Goal: Task Accomplishment & Management: Manage account settings

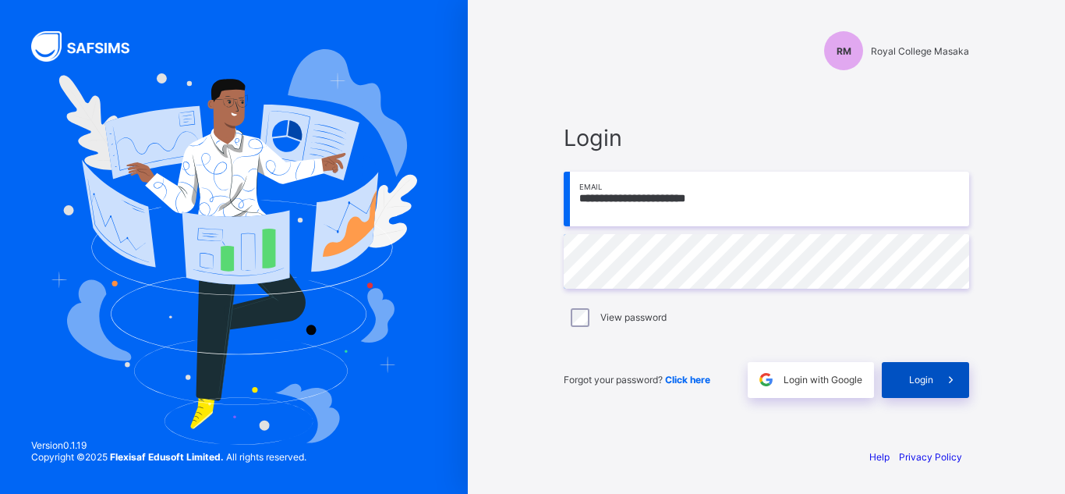
click at [935, 391] on span at bounding box center [951, 380] width 36 height 36
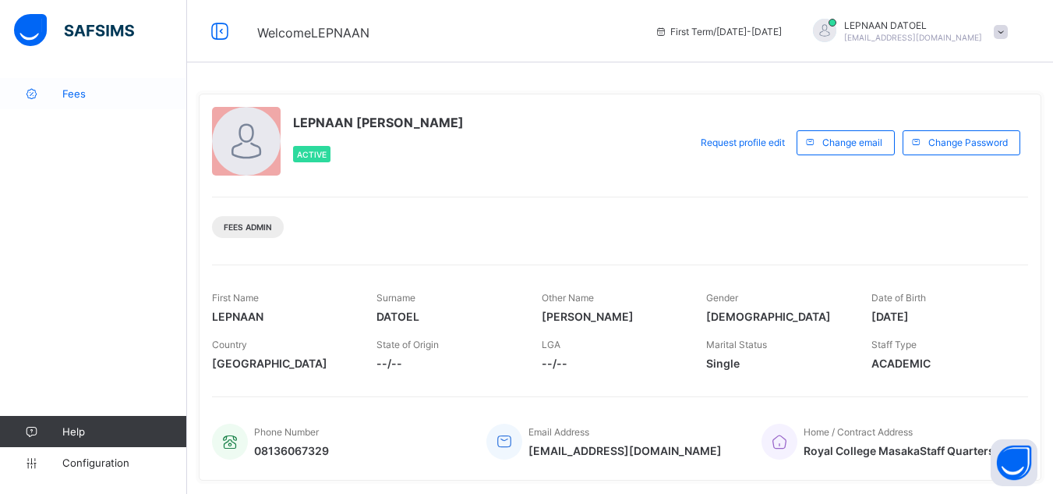
click at [128, 90] on span "Fees" at bounding box center [124, 93] width 125 height 12
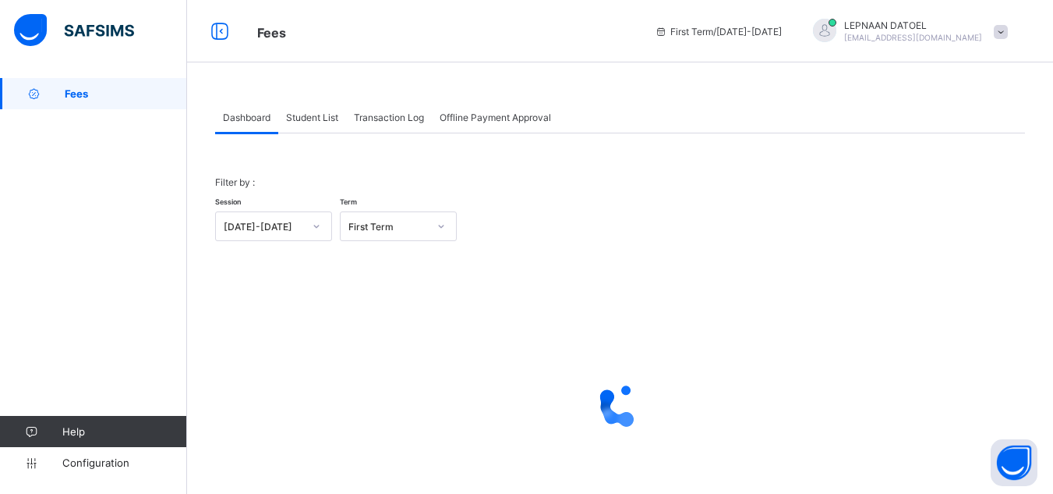
click at [328, 119] on span "Student List" at bounding box center [312, 117] width 52 height 12
click at [308, 121] on span "Student List" at bounding box center [312, 117] width 52 height 12
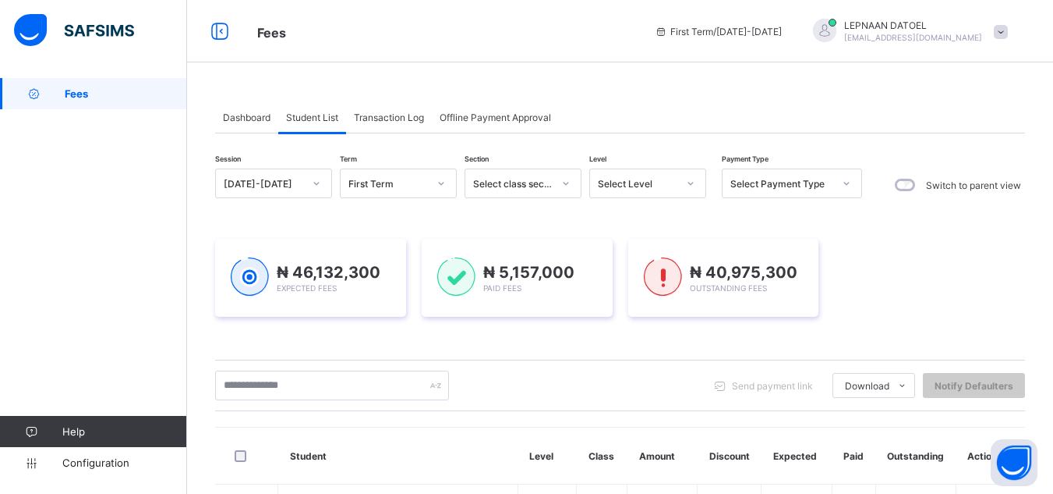
click at [310, 122] on span "Student List" at bounding box center [312, 117] width 52 height 12
click at [338, 117] on span "Student List" at bounding box center [312, 117] width 52 height 12
click at [248, 391] on input "text" at bounding box center [332, 385] width 234 height 30
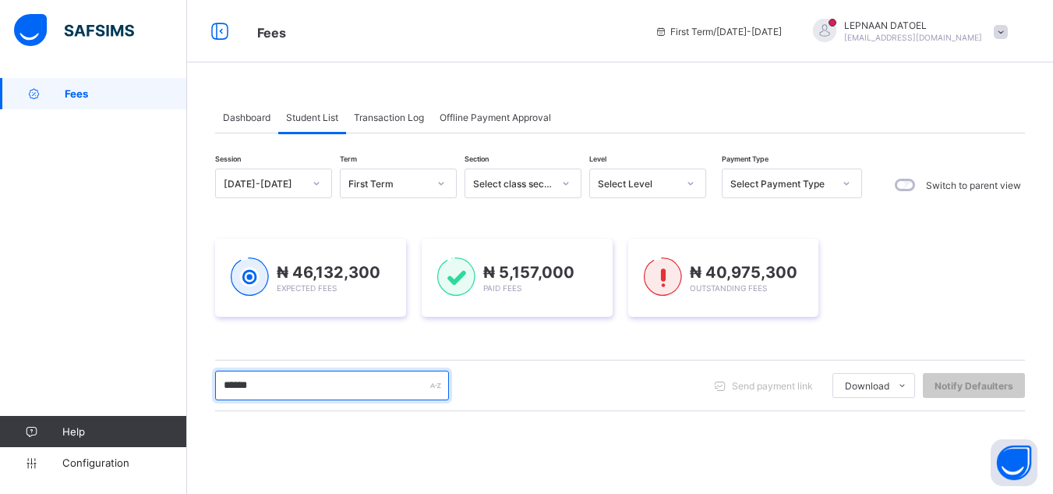
type input "******"
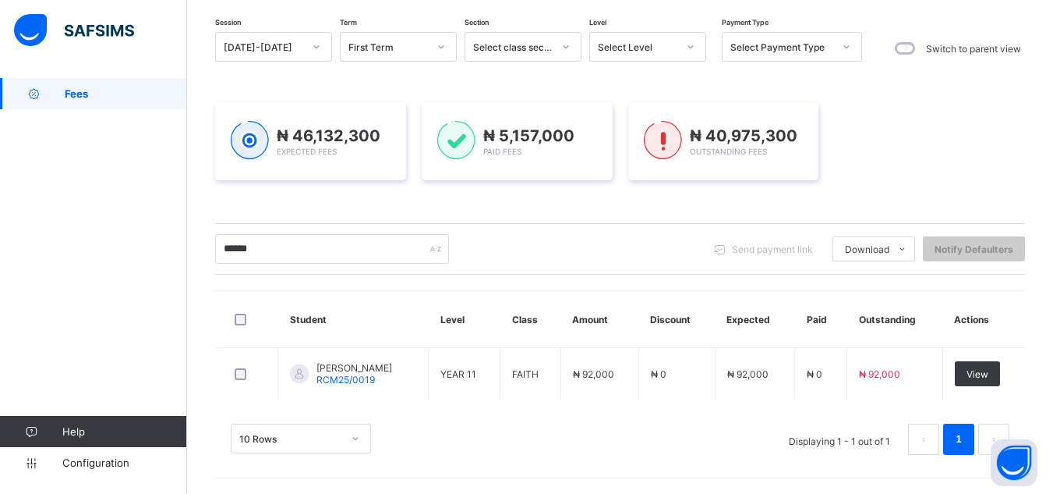
scroll to position [136, 0]
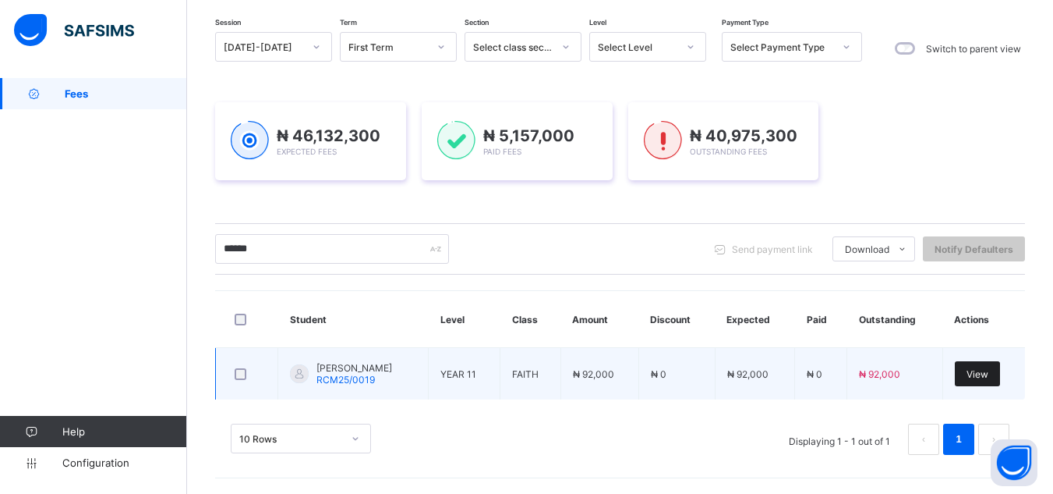
click at [987, 377] on span "View" at bounding box center [978, 374] width 22 height 12
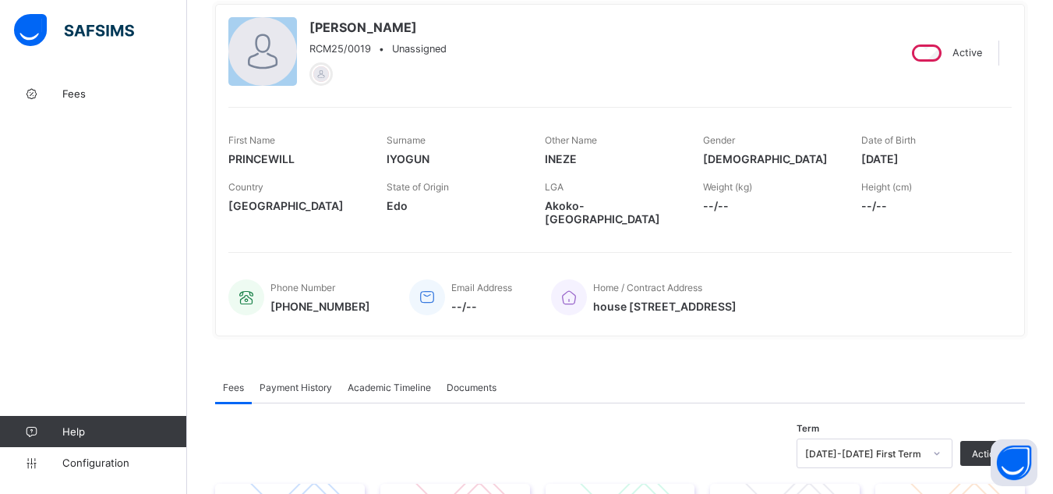
scroll to position [568, 0]
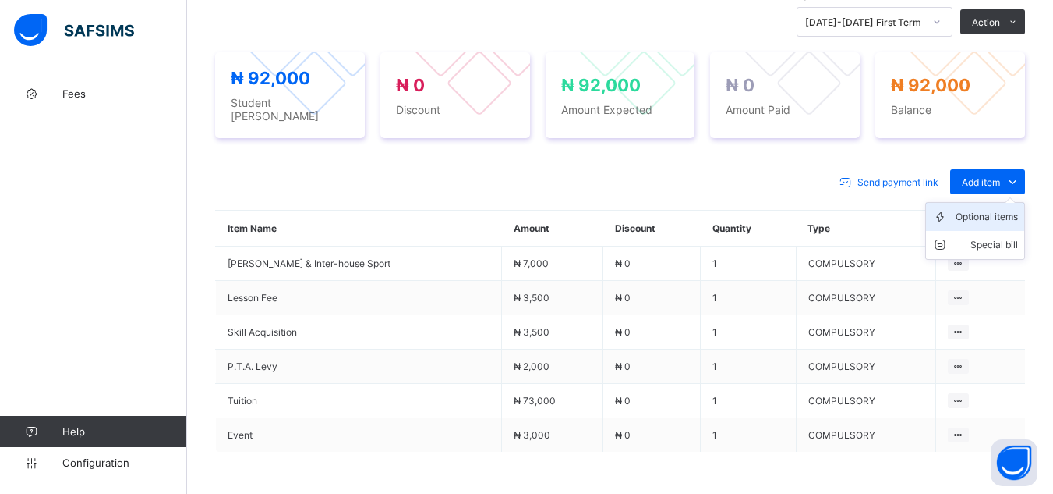
click at [982, 209] on div "Optional items" at bounding box center [987, 217] width 62 height 16
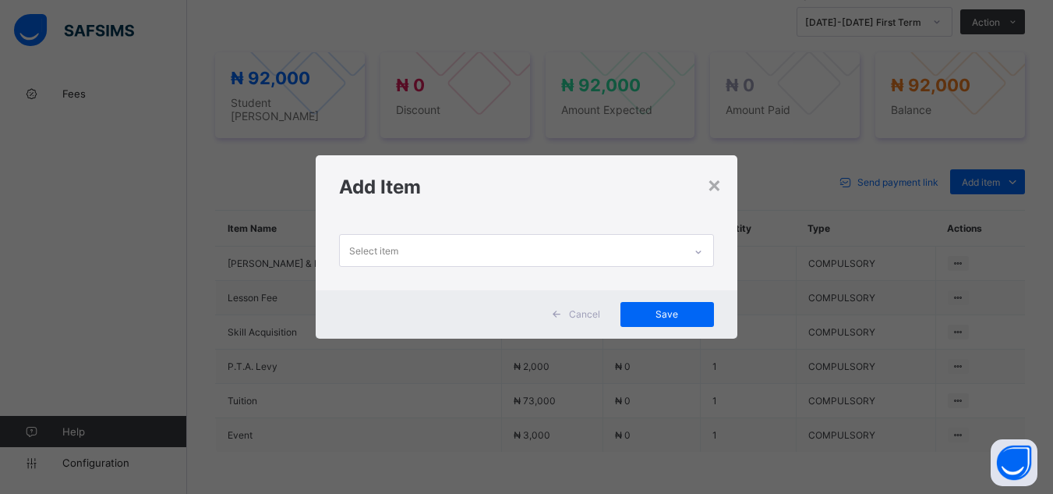
click at [678, 255] on div "Select item" at bounding box center [511, 250] width 343 height 30
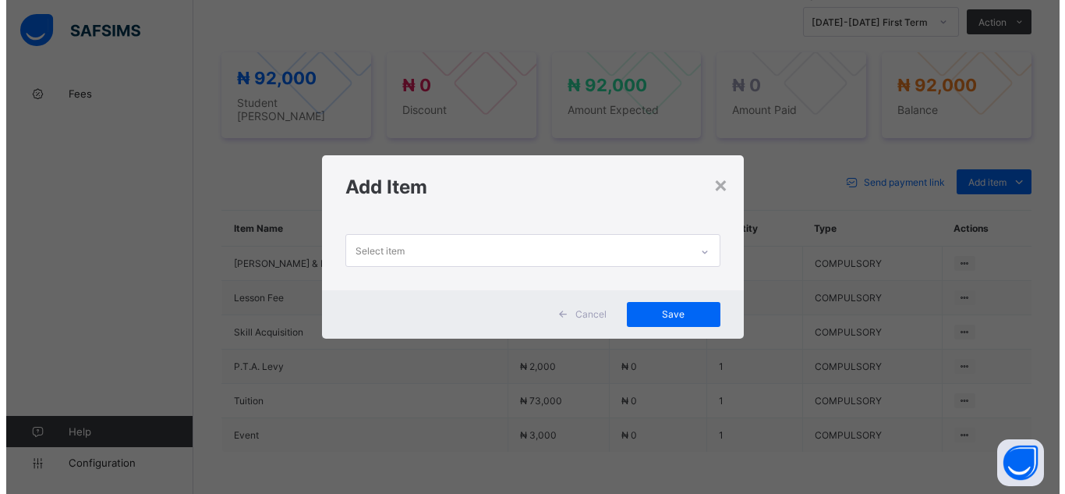
scroll to position [0, 0]
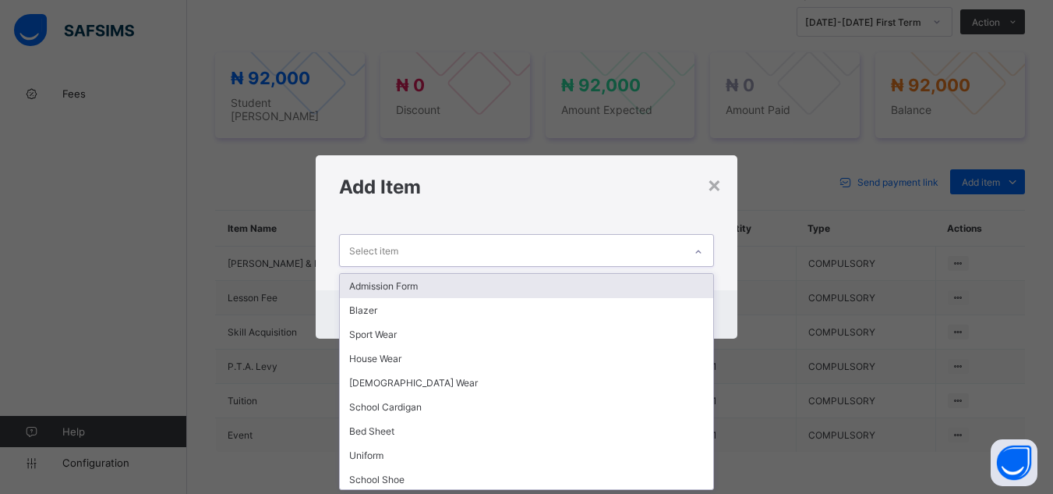
click at [547, 288] on div "Admission Form" at bounding box center [526, 286] width 373 height 24
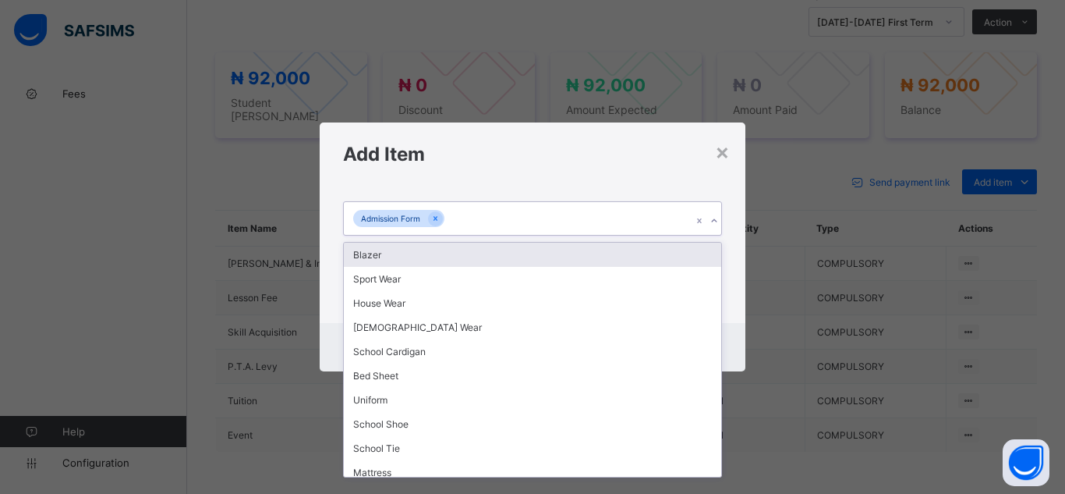
click at [715, 224] on icon at bounding box center [714, 221] width 9 height 16
click at [650, 252] on div "Blazer" at bounding box center [532, 254] width 377 height 24
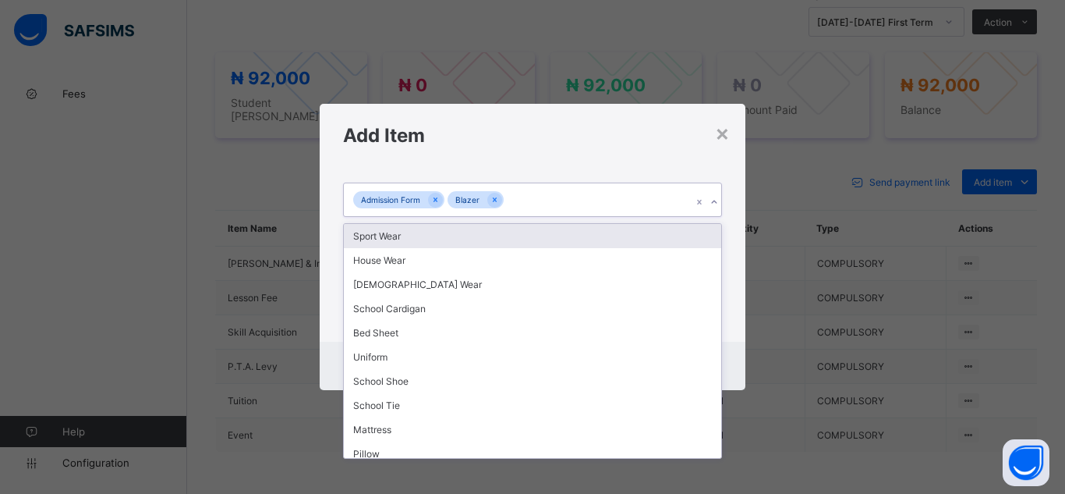
click at [717, 201] on icon at bounding box center [713, 201] width 5 height 3
click at [600, 232] on div "Sport Wear" at bounding box center [532, 236] width 377 height 24
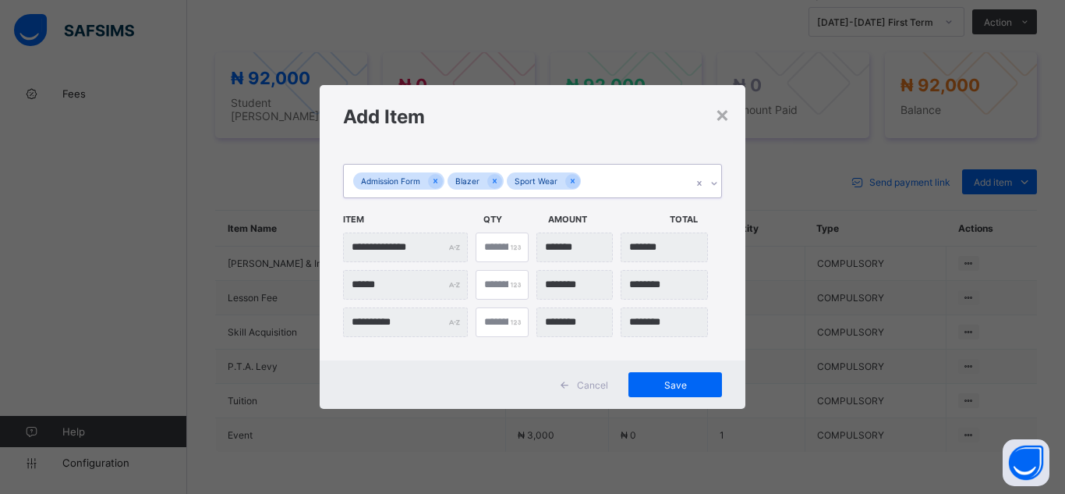
click at [717, 186] on icon at bounding box center [714, 183] width 9 height 16
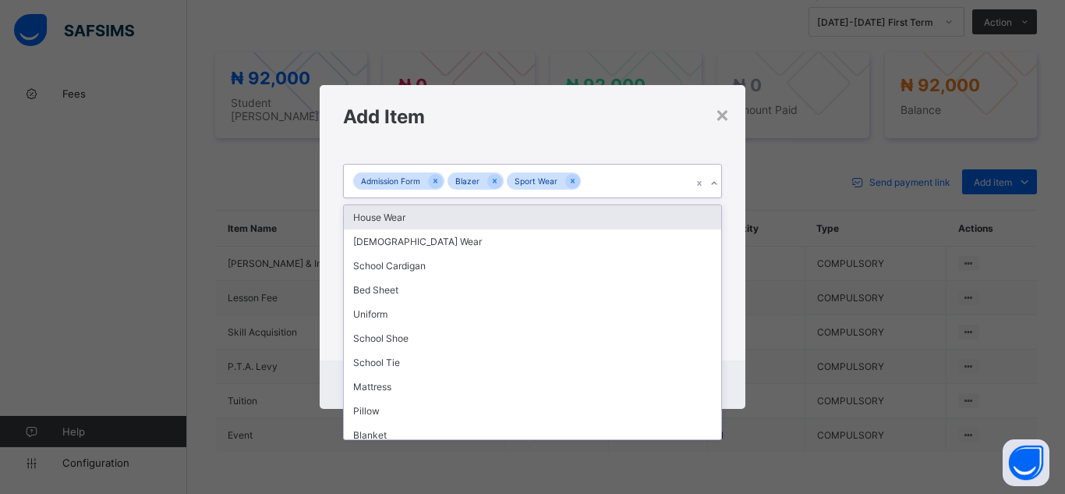
click at [666, 214] on div "House Wear" at bounding box center [532, 217] width 377 height 24
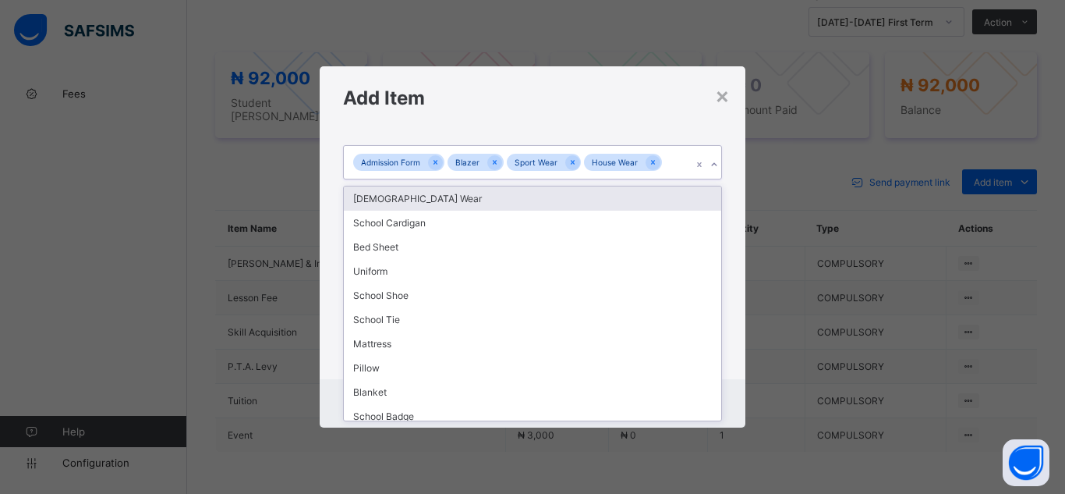
click at [715, 161] on icon at bounding box center [714, 165] width 9 height 16
click at [663, 200] on div "[DEMOGRAPHIC_DATA] Wear" at bounding box center [532, 198] width 377 height 24
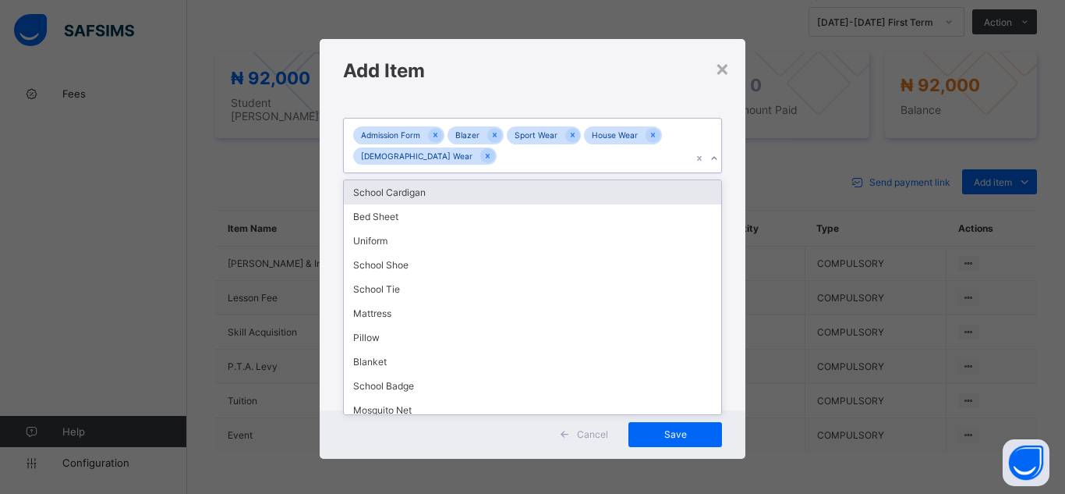
click at [710, 156] on icon at bounding box center [714, 158] width 9 height 16
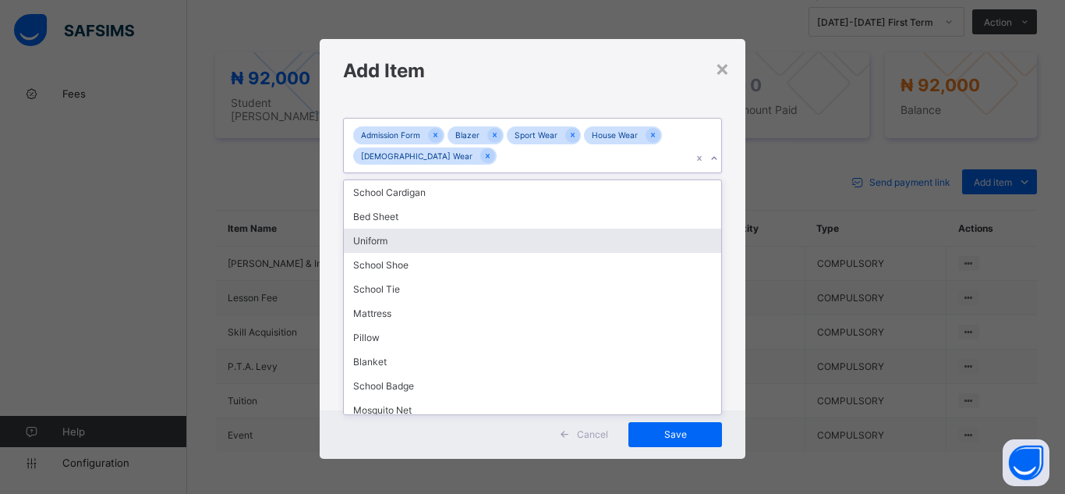
click at [385, 239] on div "Uniform" at bounding box center [532, 240] width 377 height 24
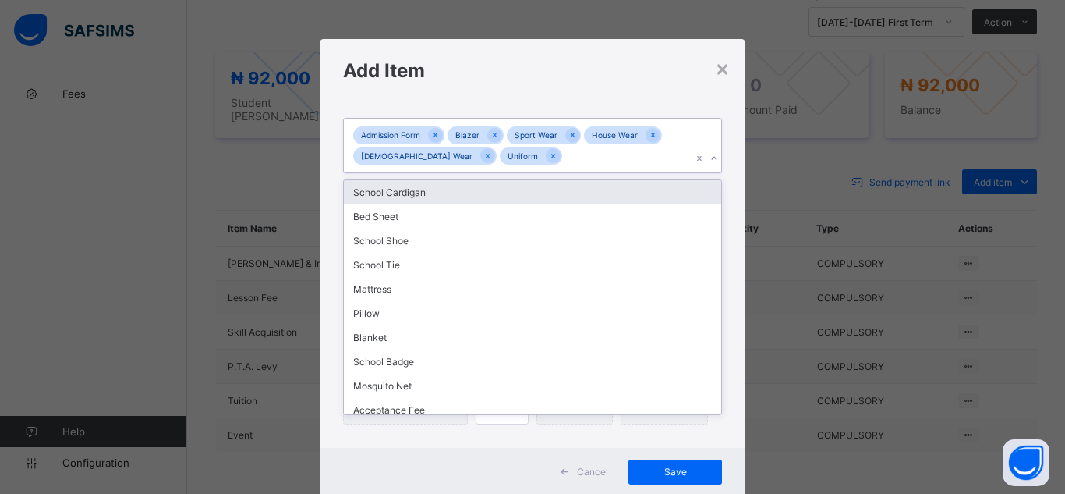
click at [712, 160] on icon at bounding box center [714, 158] width 9 height 16
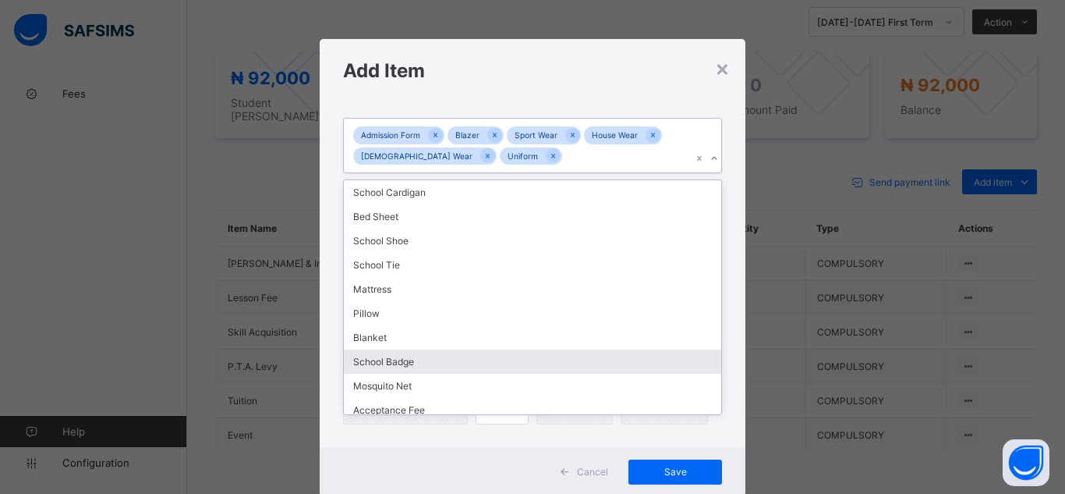
scroll to position [129, 0]
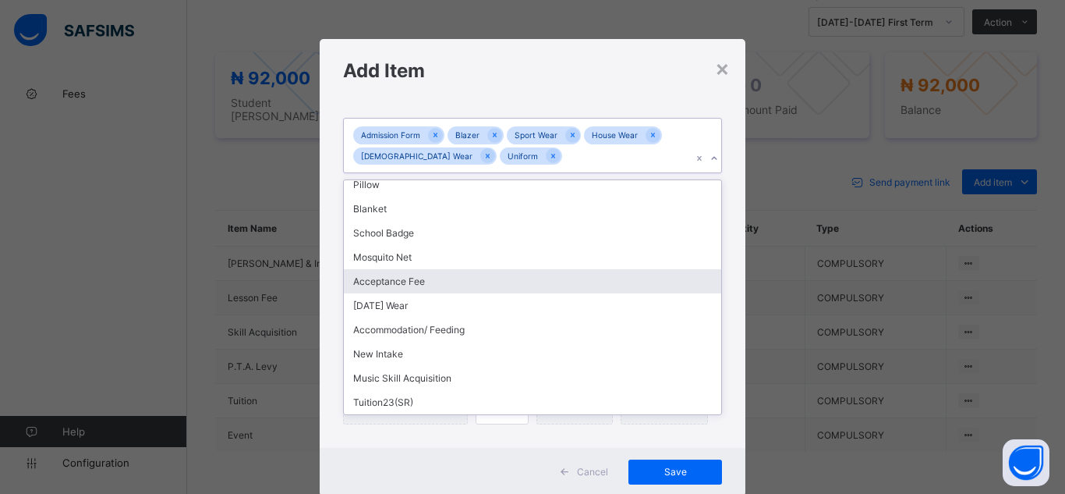
click at [547, 279] on div "Acceptance Fee" at bounding box center [532, 281] width 377 height 24
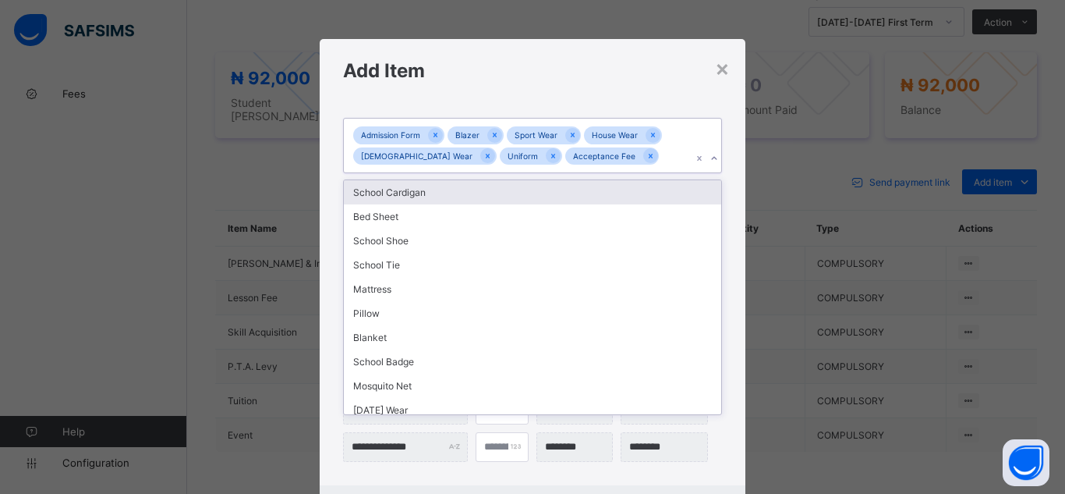
click at [710, 161] on icon at bounding box center [714, 158] width 9 height 16
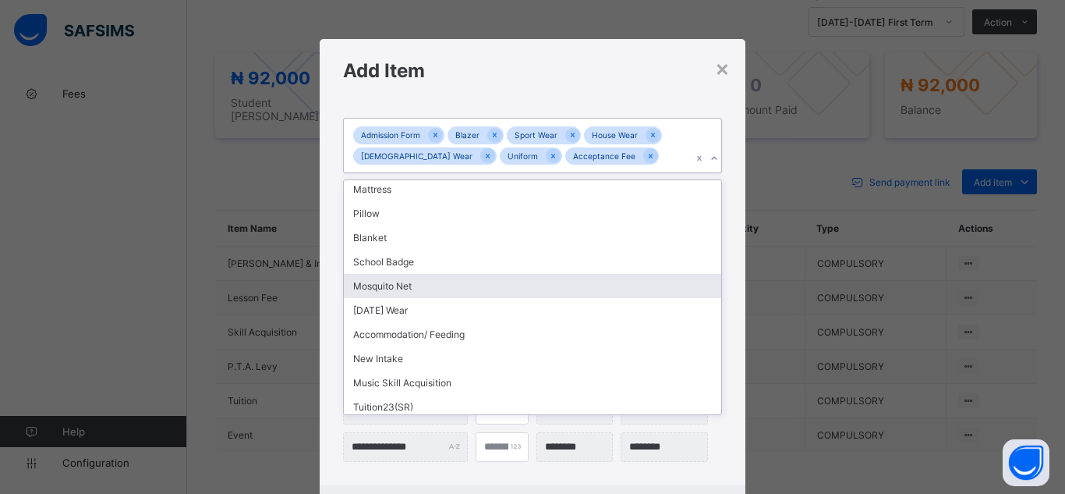
scroll to position [104, 0]
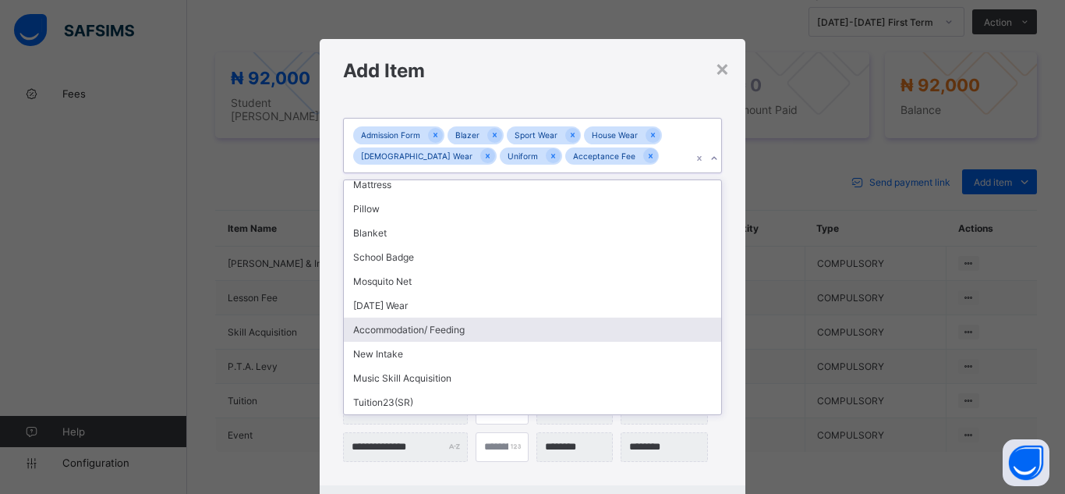
click at [550, 327] on div "Accommodation/ Feeding" at bounding box center [532, 329] width 377 height 24
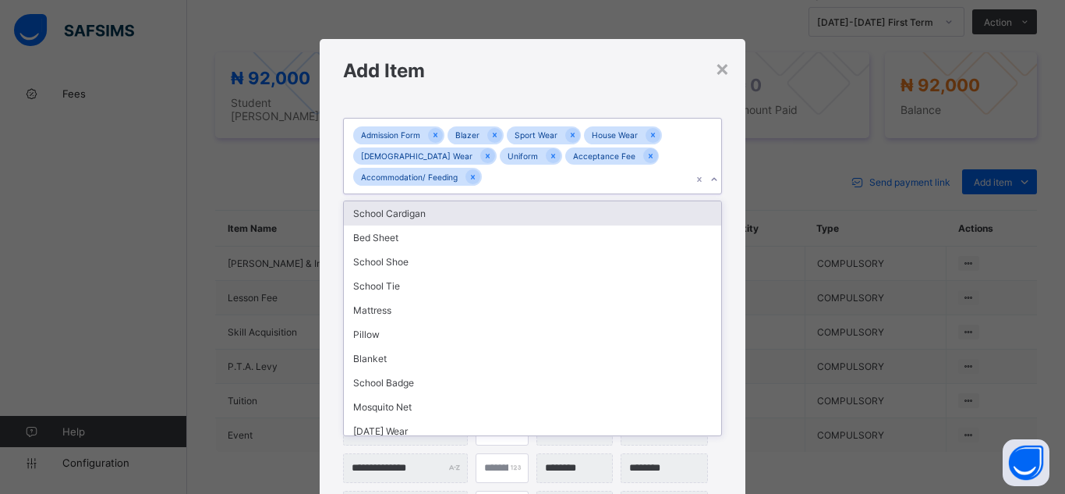
click at [711, 180] on icon at bounding box center [713, 178] width 5 height 3
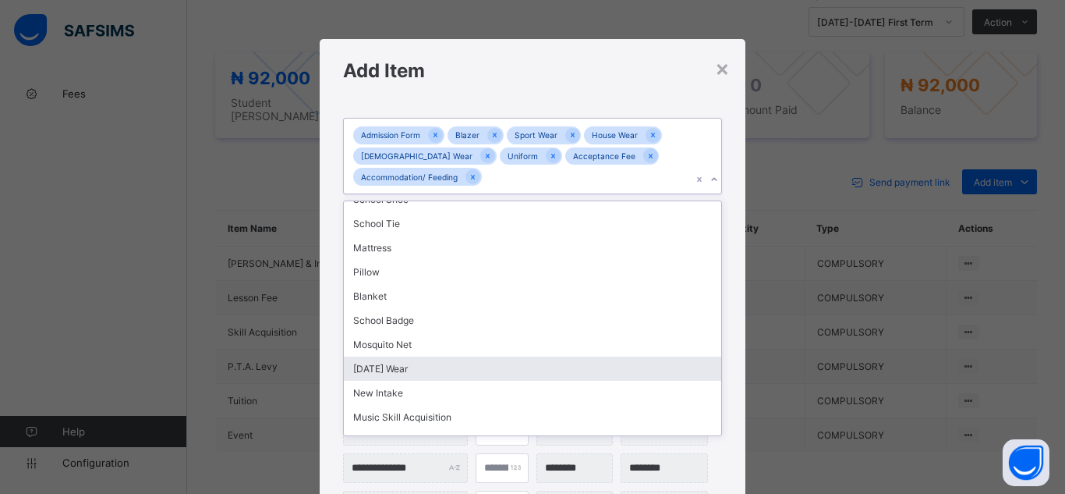
scroll to position [80, 0]
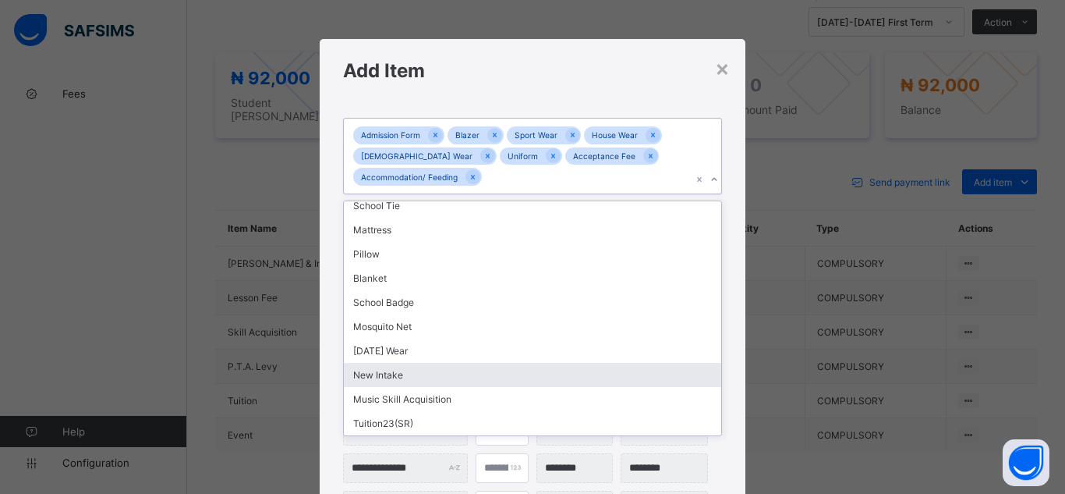
click at [465, 372] on div "New Intake" at bounding box center [532, 375] width 377 height 24
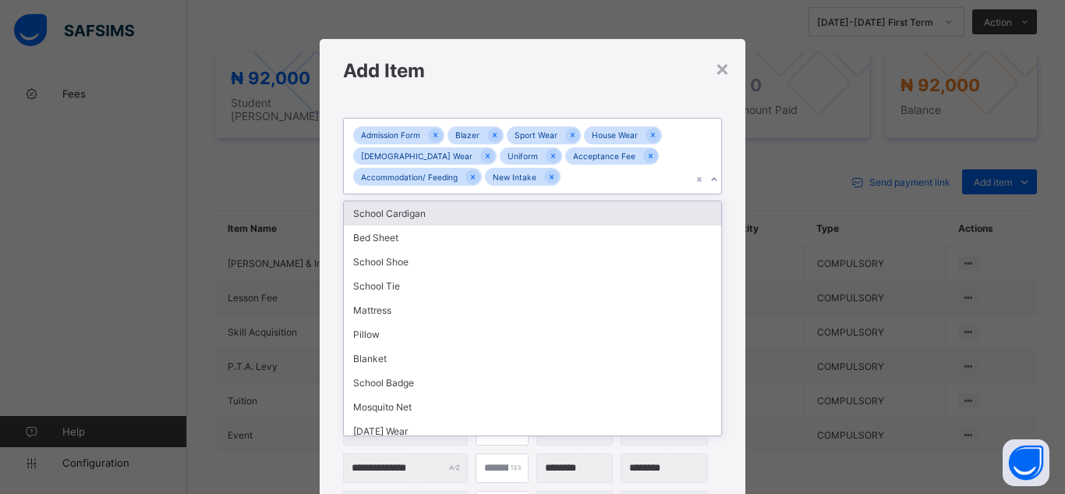
click at [711, 175] on icon at bounding box center [714, 180] width 9 height 16
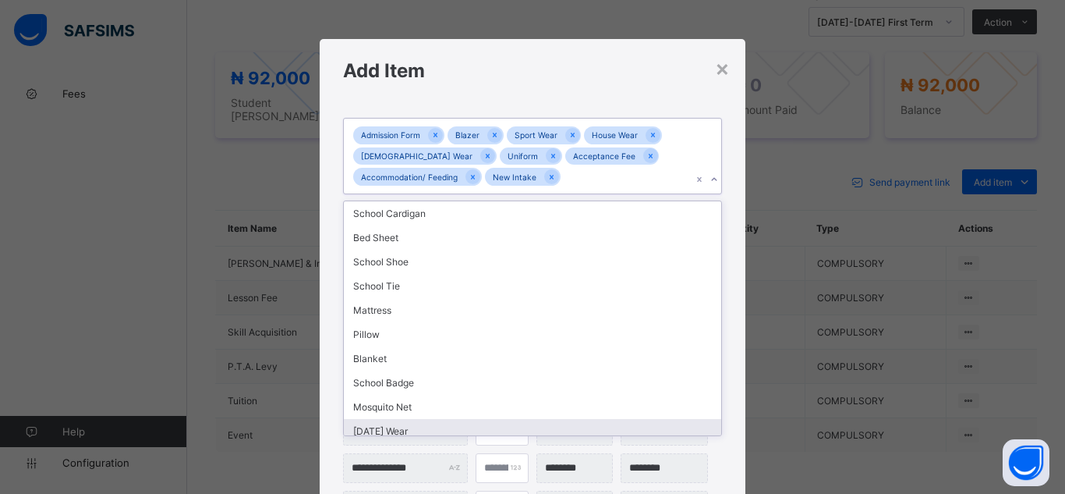
scroll to position [31, 0]
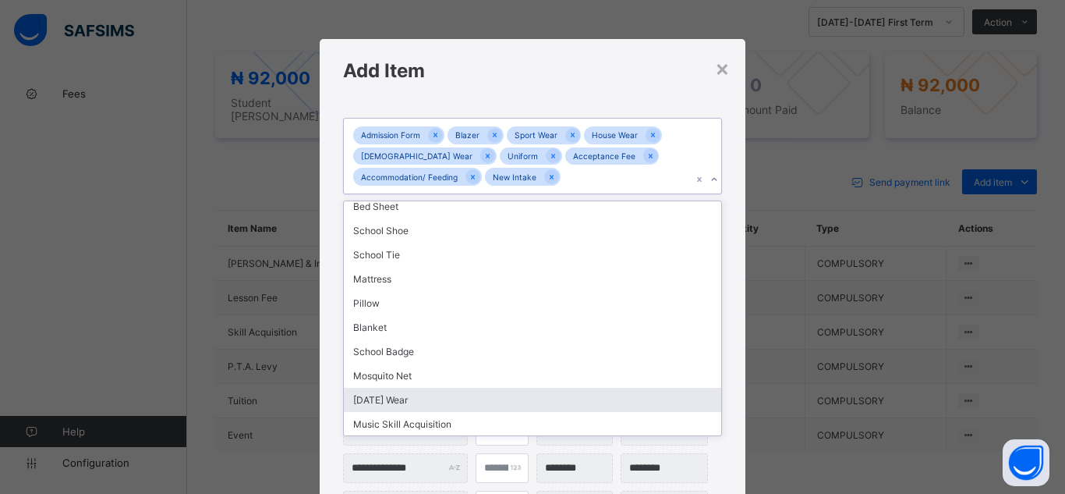
click at [678, 410] on div "[DATE] Wear" at bounding box center [532, 400] width 377 height 24
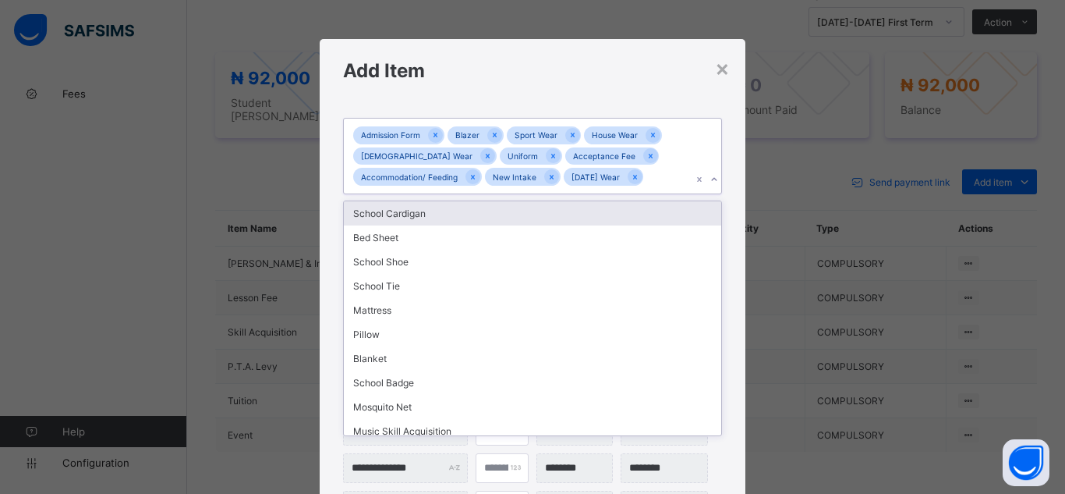
click at [710, 181] on icon at bounding box center [714, 180] width 9 height 16
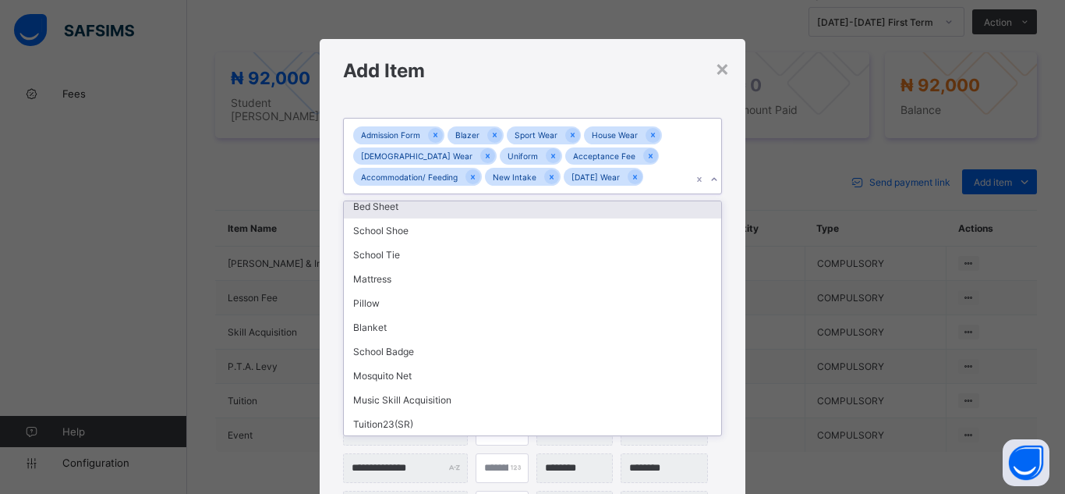
scroll to position [32, 0]
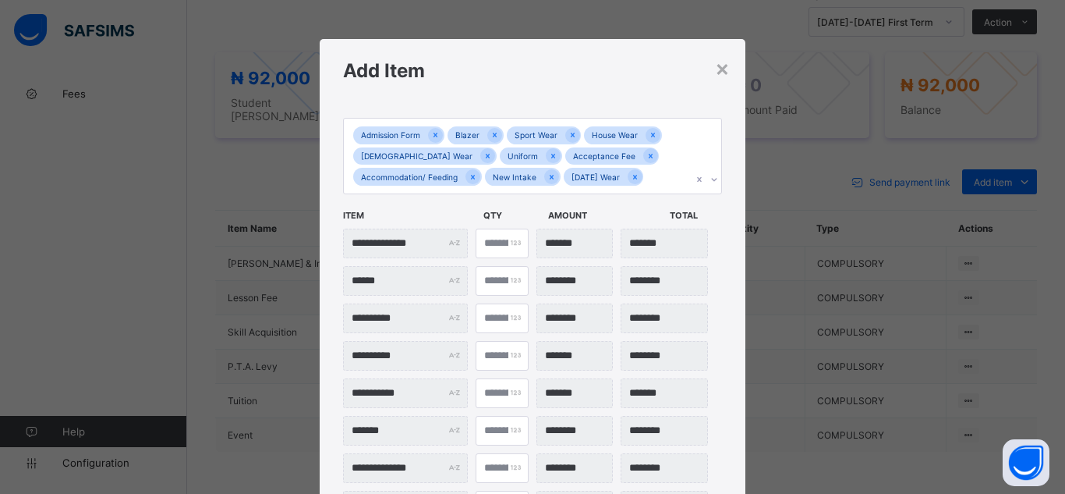
click at [721, 469] on div "**********" at bounding box center [533, 360] width 426 height 516
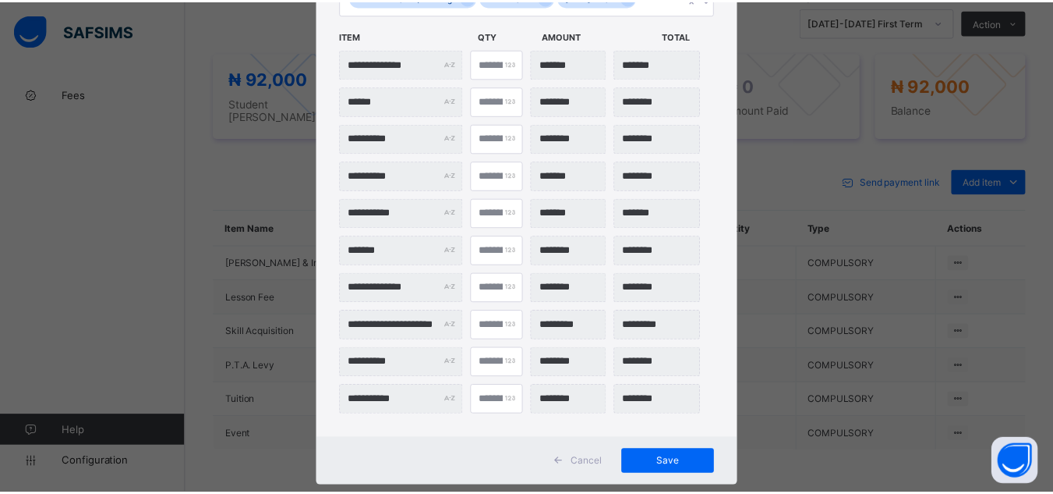
scroll to position [212, 0]
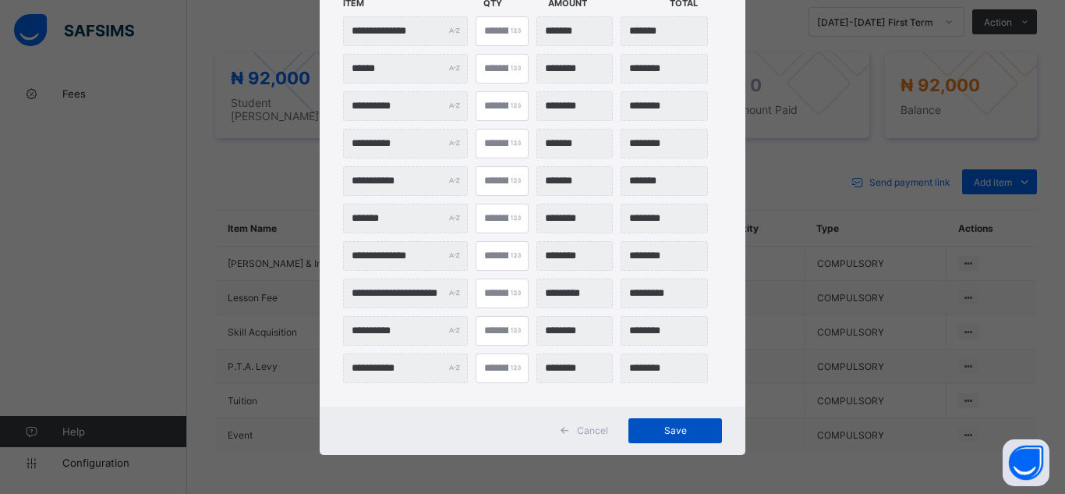
click at [676, 435] on span "Save" at bounding box center [675, 430] width 70 height 12
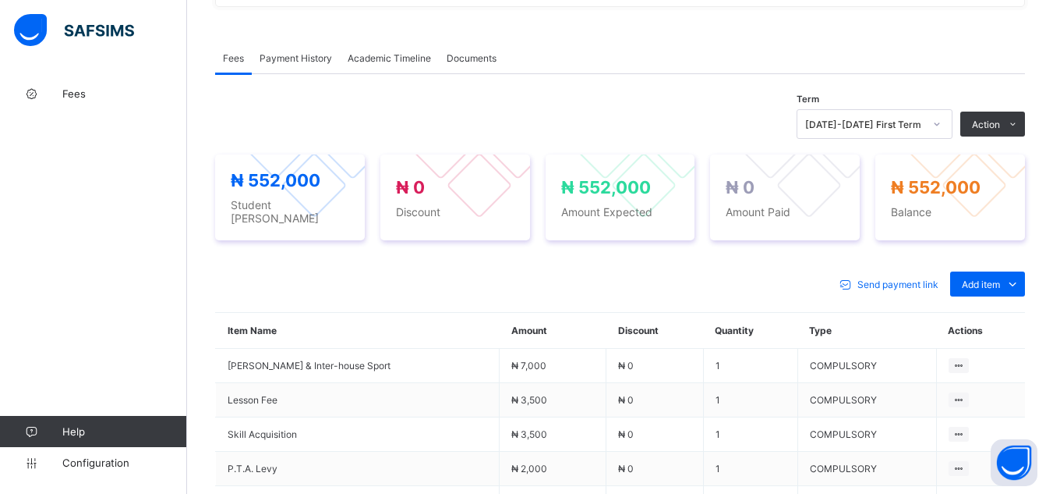
scroll to position [412, 0]
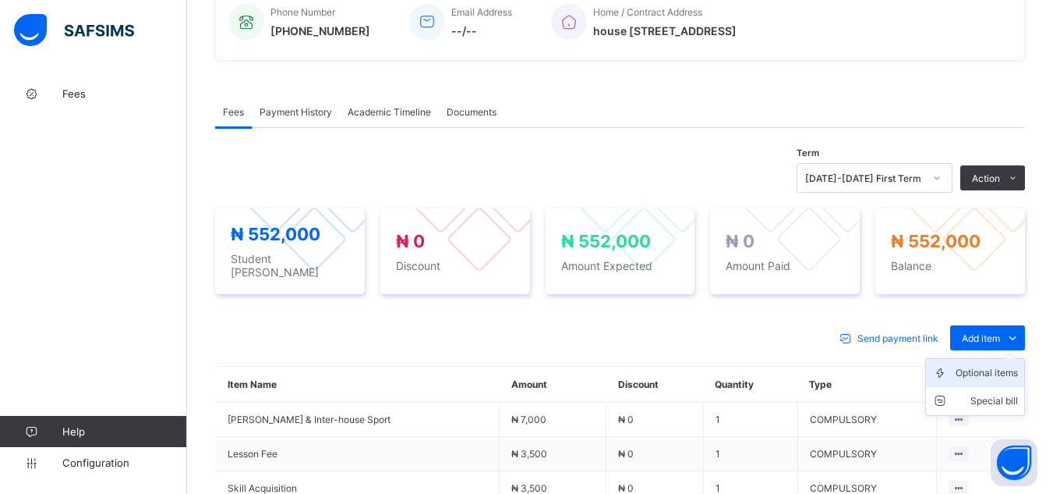
click at [1009, 365] on div "Optional items" at bounding box center [987, 373] width 62 height 16
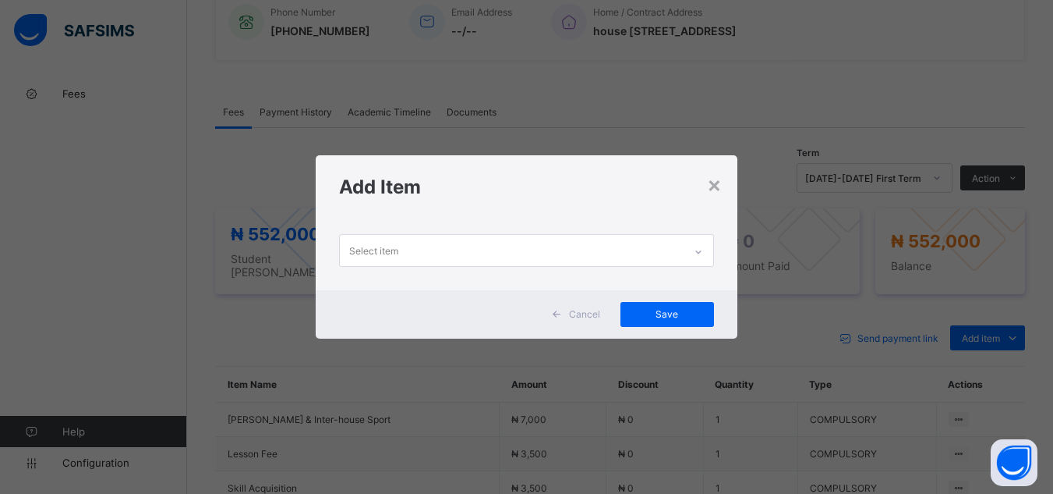
scroll to position [0, 0]
click at [699, 257] on div at bounding box center [698, 251] width 27 height 25
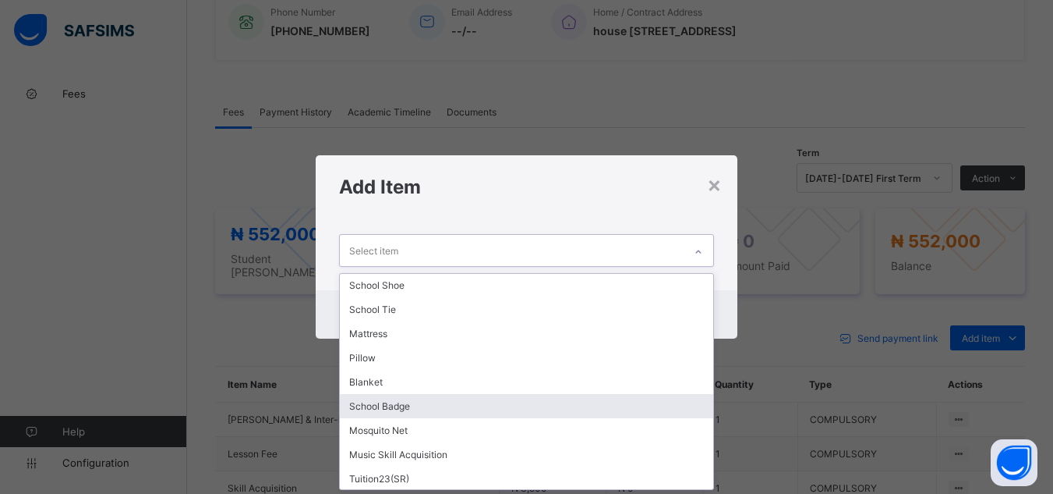
scroll to position [51, 0]
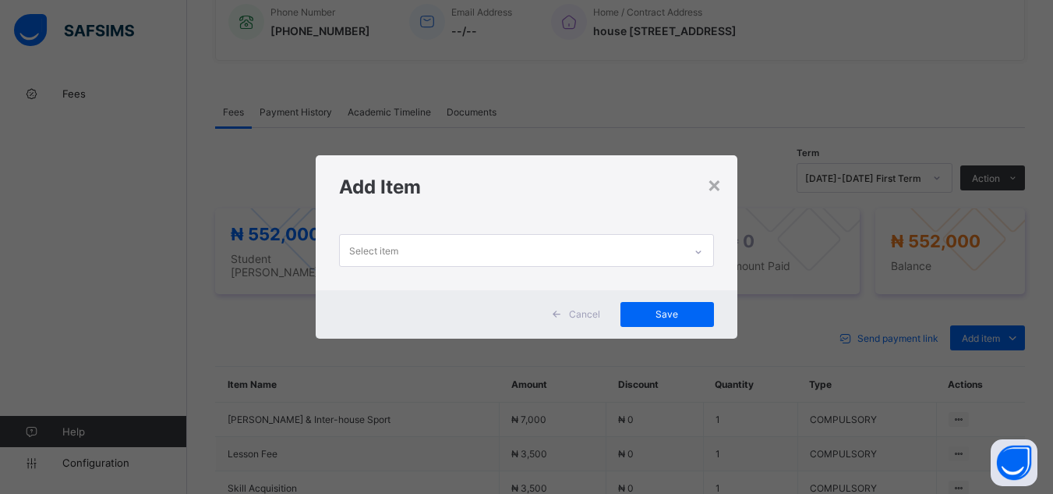
click at [756, 288] on div "× Add Item Select item Cancel Save" at bounding box center [526, 247] width 1053 height 494
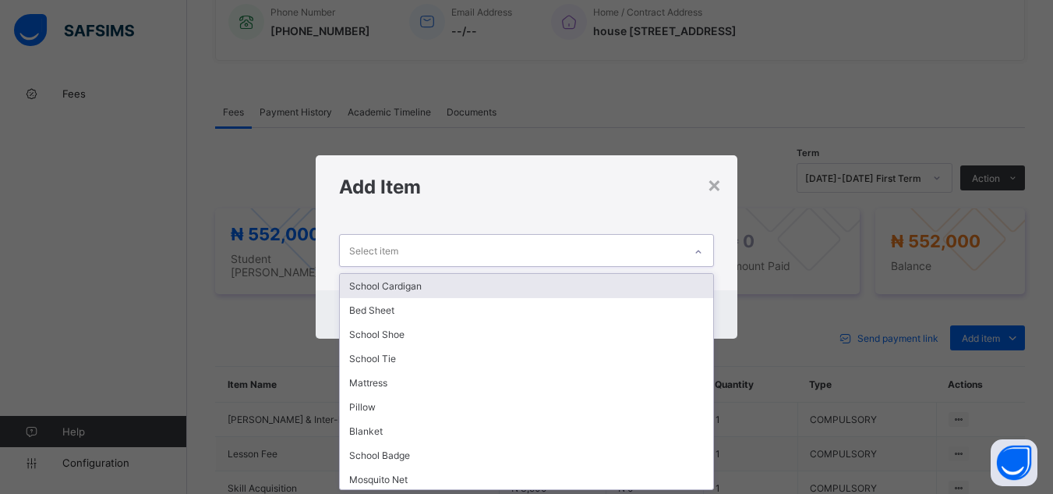
scroll to position [0, 0]
click at [703, 254] on icon at bounding box center [698, 252] width 9 height 16
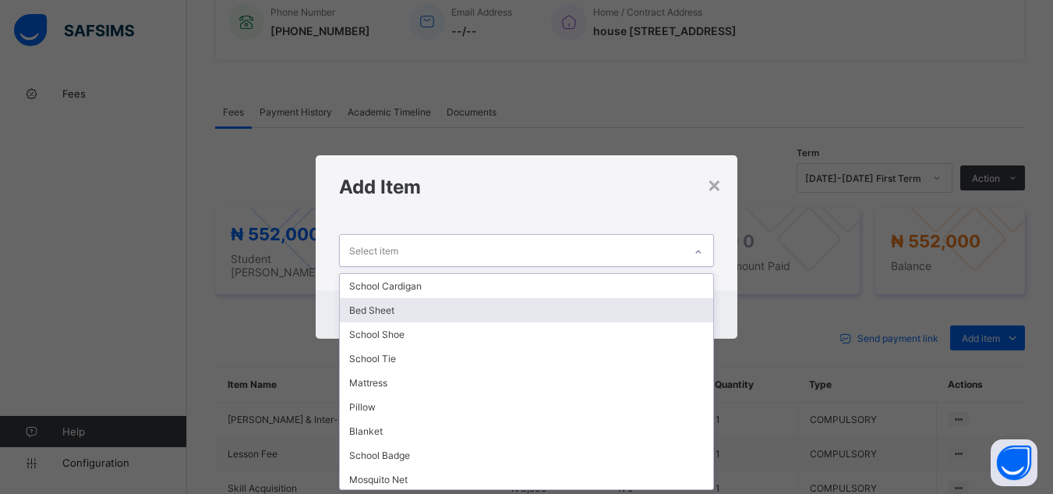
click at [595, 314] on div "Bed Sheet" at bounding box center [526, 310] width 373 height 24
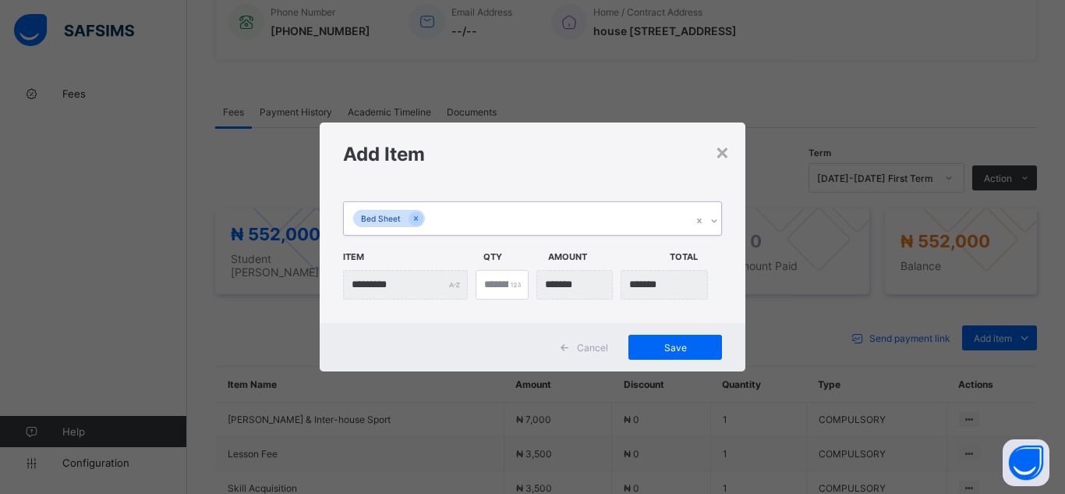
click at [713, 222] on icon at bounding box center [713, 220] width 5 height 3
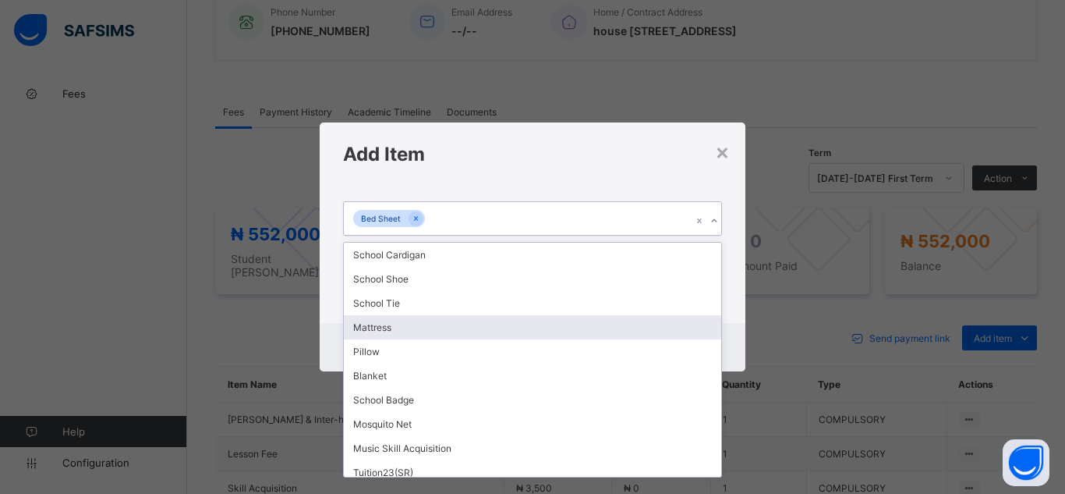
click at [686, 324] on div "Mattress" at bounding box center [532, 327] width 377 height 24
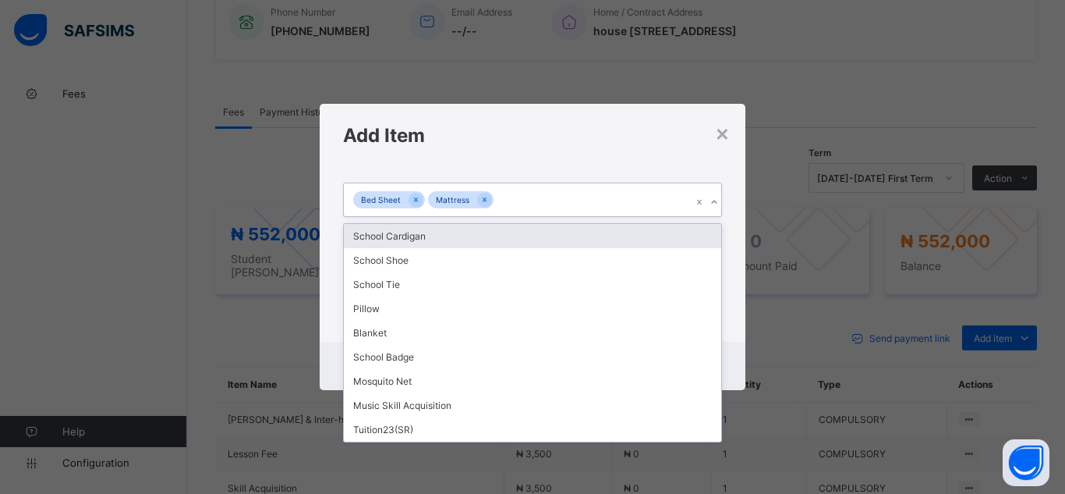
click at [714, 205] on icon at bounding box center [714, 202] width 9 height 16
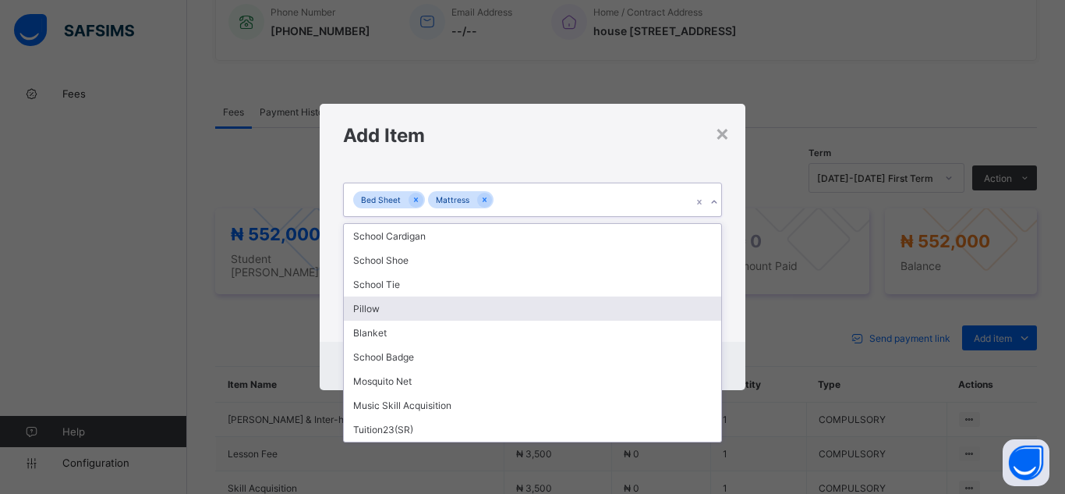
click at [658, 305] on div "Pillow" at bounding box center [532, 308] width 377 height 24
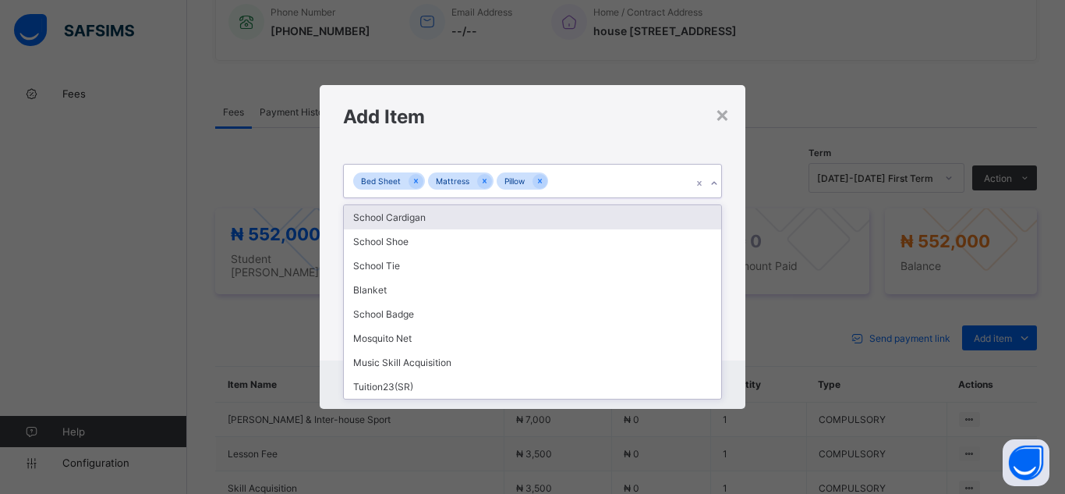
click at [712, 184] on icon at bounding box center [714, 183] width 9 height 16
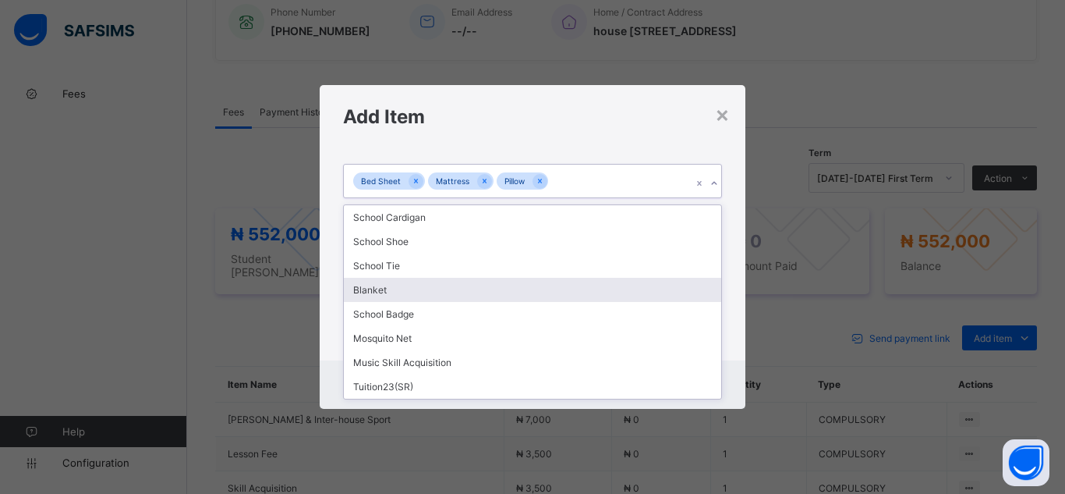
click at [671, 296] on div "Blanket" at bounding box center [532, 290] width 377 height 24
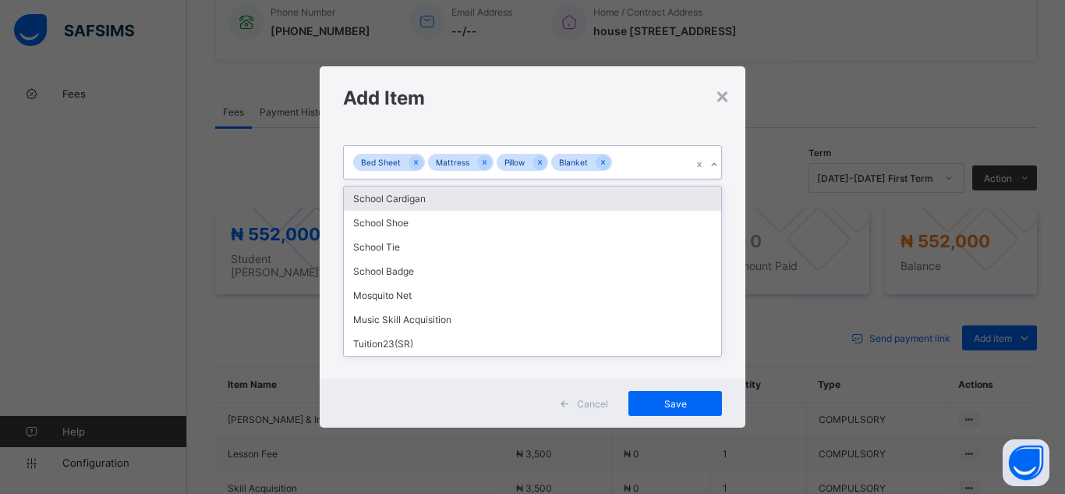
click at [713, 165] on icon at bounding box center [713, 164] width 5 height 3
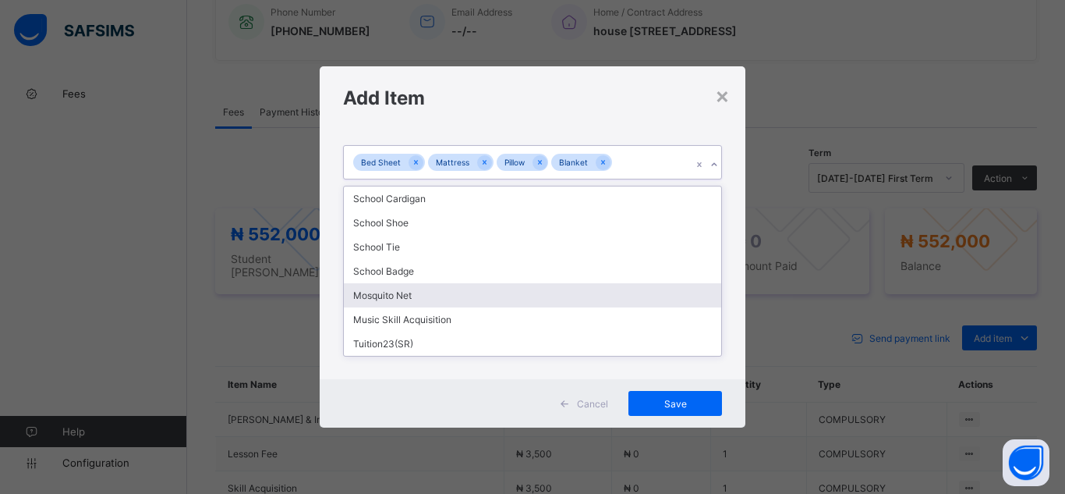
click at [649, 299] on div "Mosquito Net" at bounding box center [532, 295] width 377 height 24
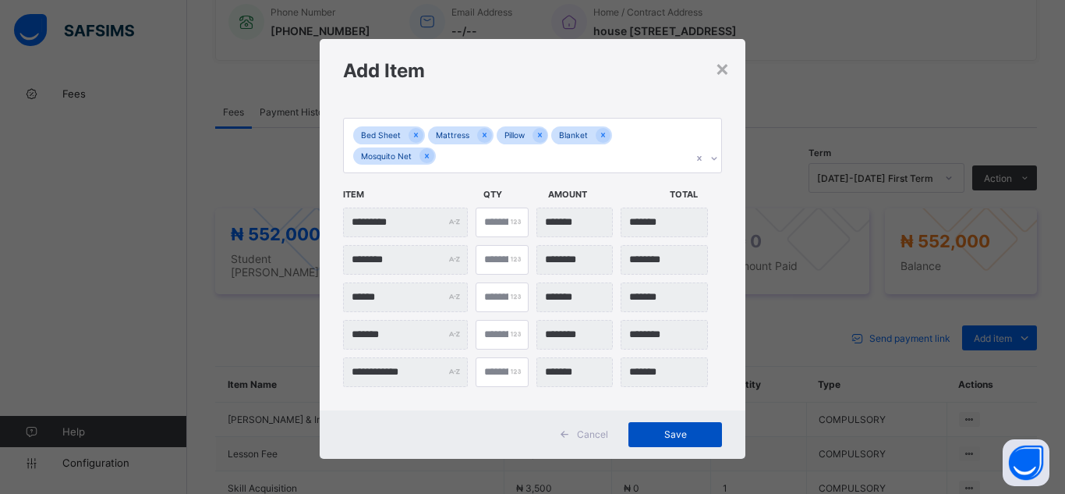
click at [675, 430] on span "Save" at bounding box center [675, 434] width 70 height 12
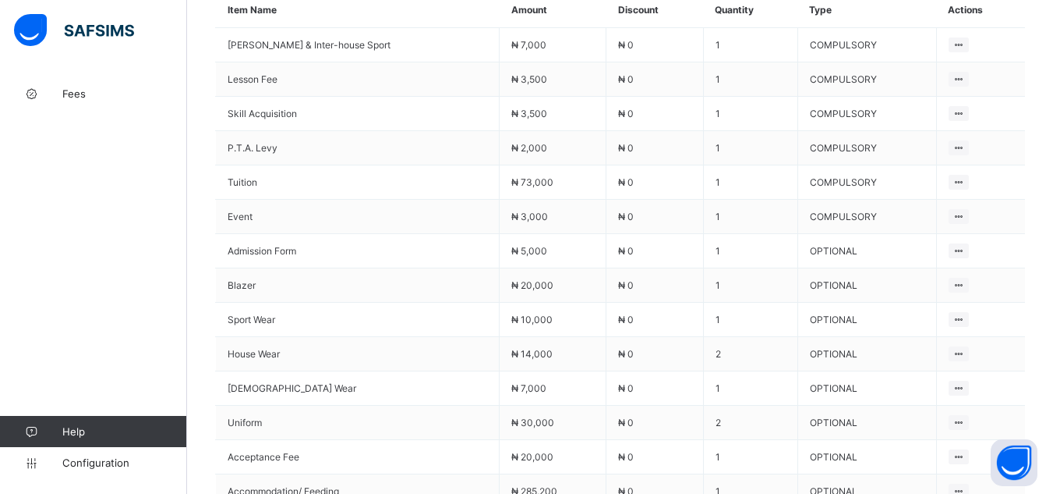
scroll to position [817, 0]
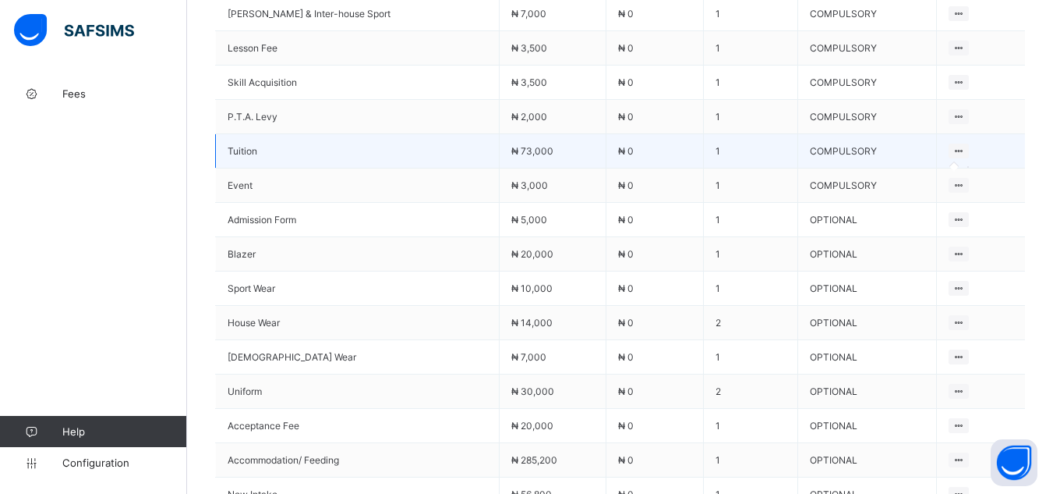
click at [960, 143] on div at bounding box center [959, 150] width 21 height 15
click at [959, 145] on icon at bounding box center [959, 151] width 13 height 12
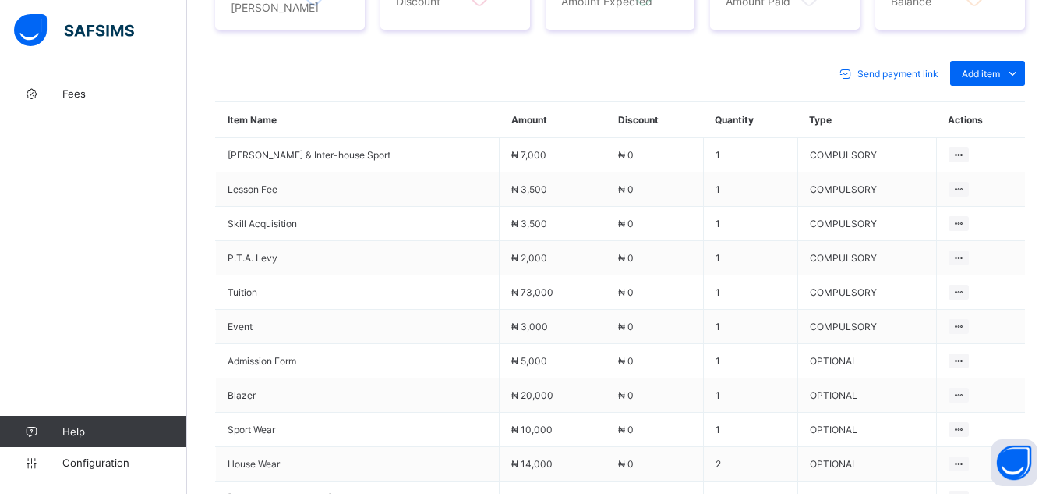
scroll to position [671, 0]
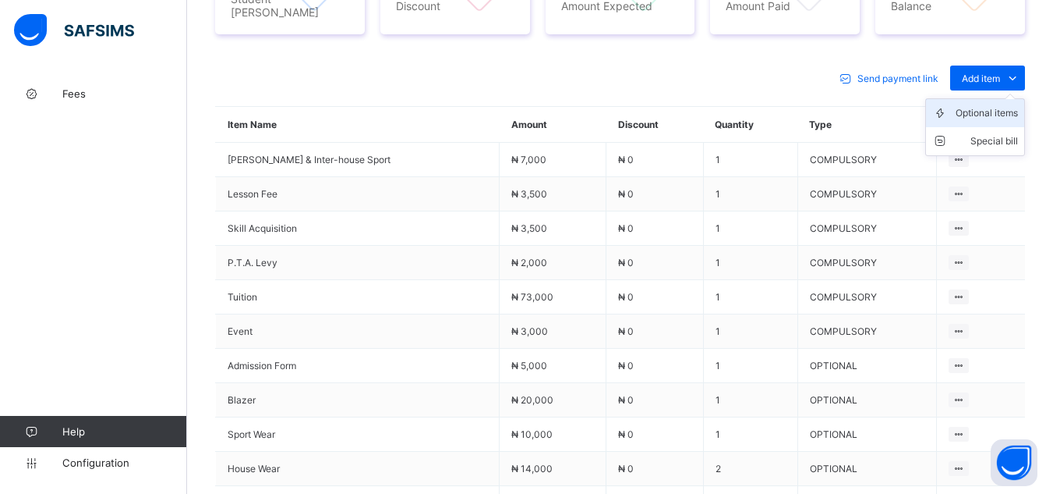
click at [993, 105] on div "Optional items" at bounding box center [987, 113] width 62 height 16
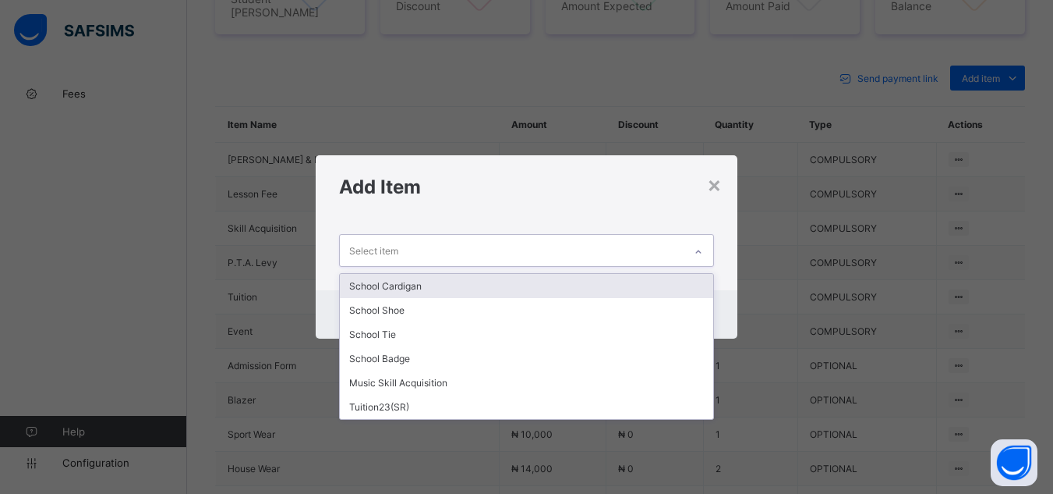
click at [703, 242] on div at bounding box center [698, 251] width 27 height 25
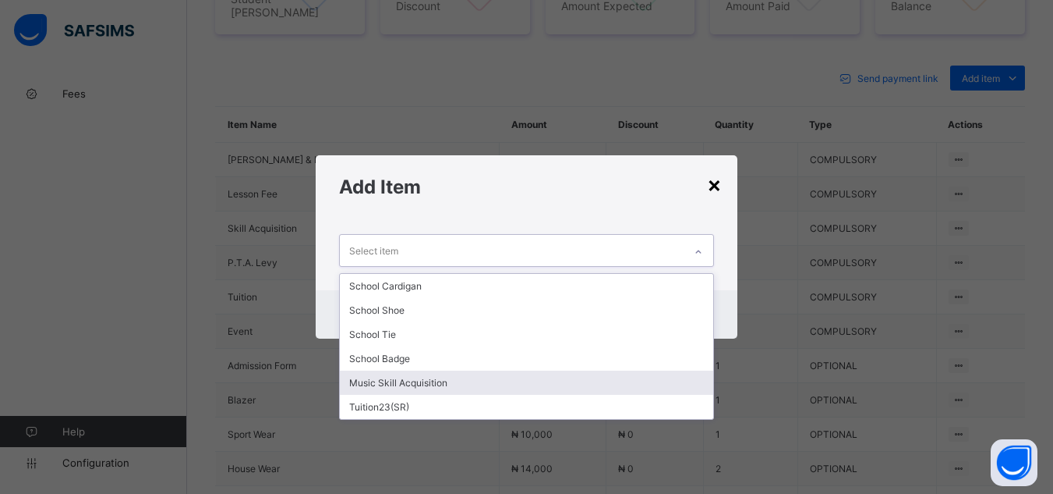
click at [710, 178] on div "×" at bounding box center [714, 184] width 15 height 27
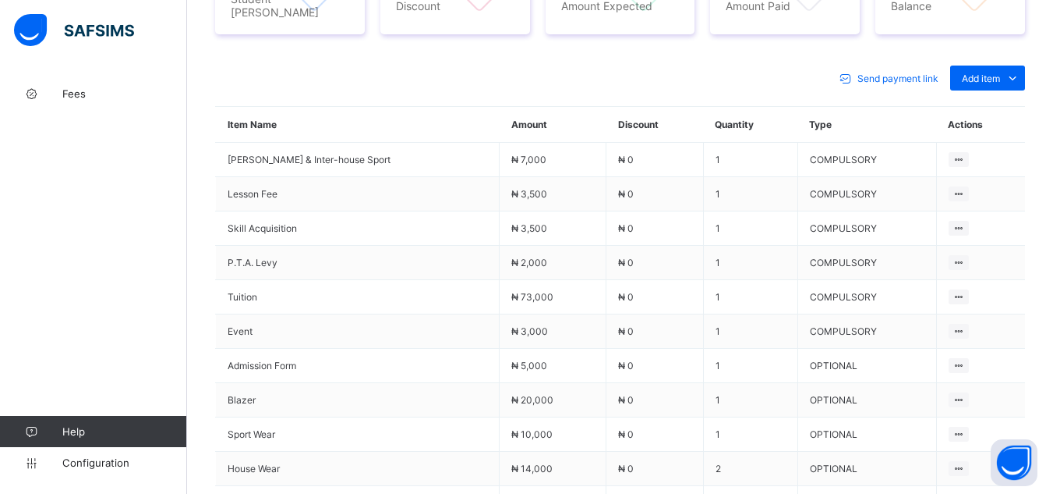
click at [442, 65] on div "Send payment link Add item Optional items Special bill" at bounding box center [620, 77] width 810 height 25
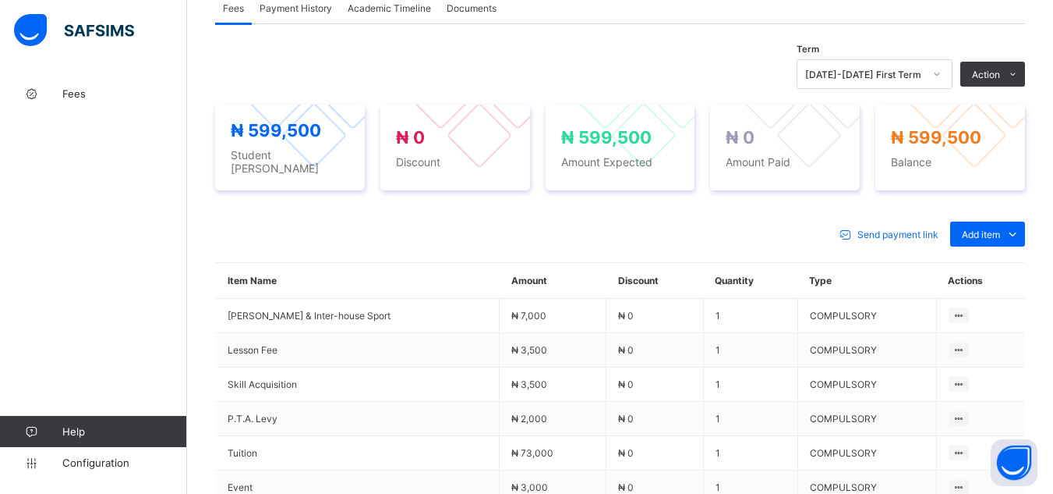
scroll to position [484, 0]
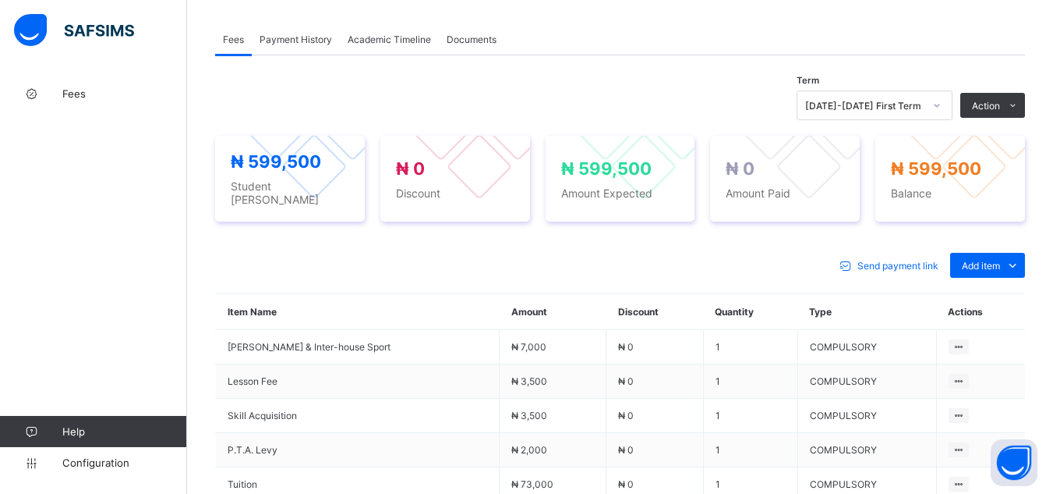
click at [313, 34] on span "Payment History" at bounding box center [296, 40] width 73 height 12
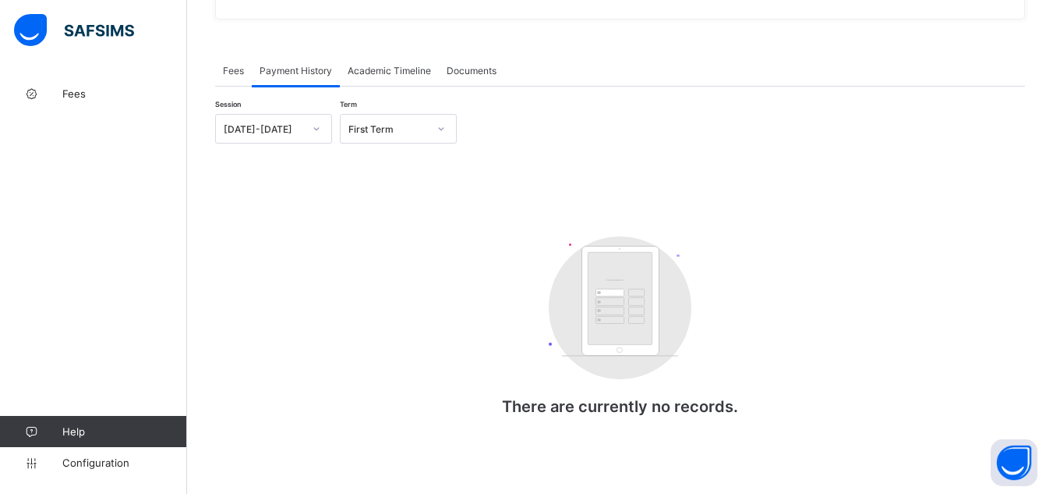
scroll to position [441, 0]
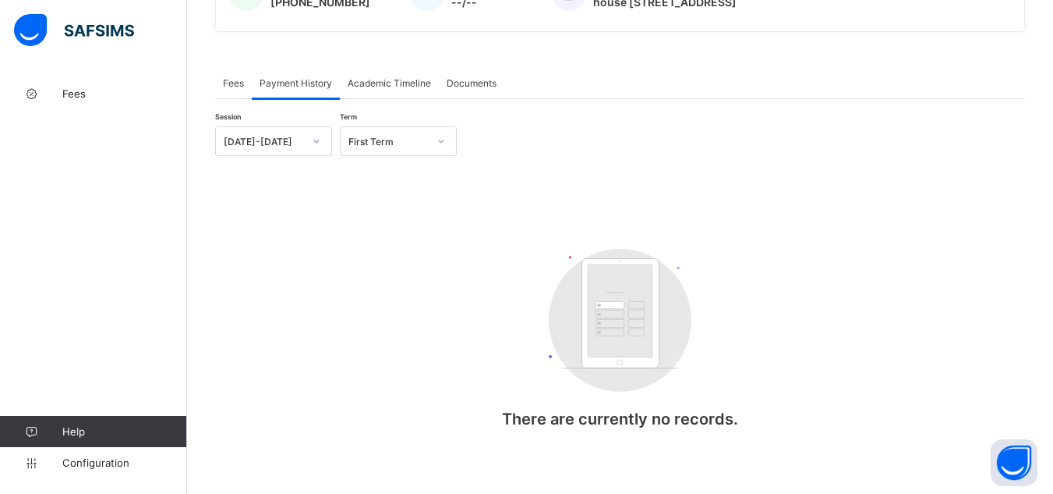
click at [232, 76] on div "Fees" at bounding box center [233, 82] width 37 height 31
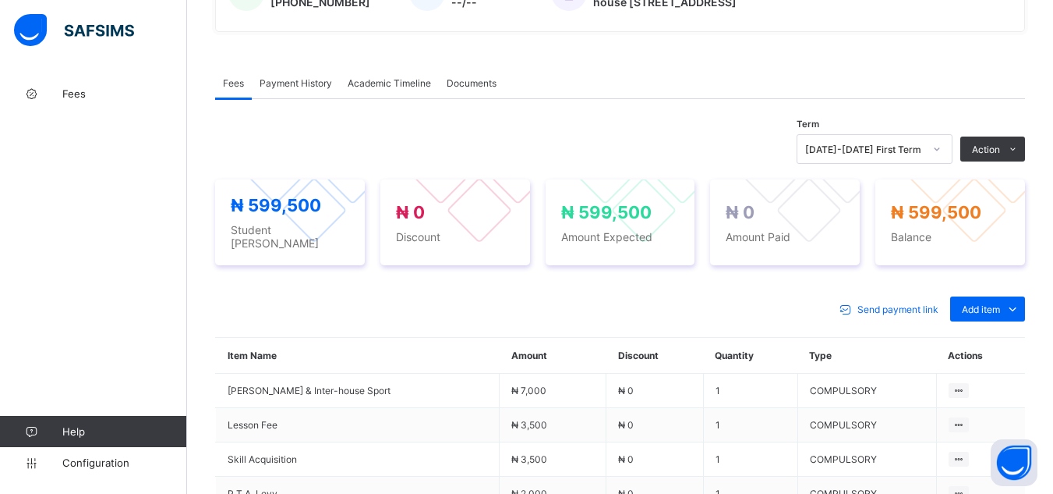
scroll to position [484, 0]
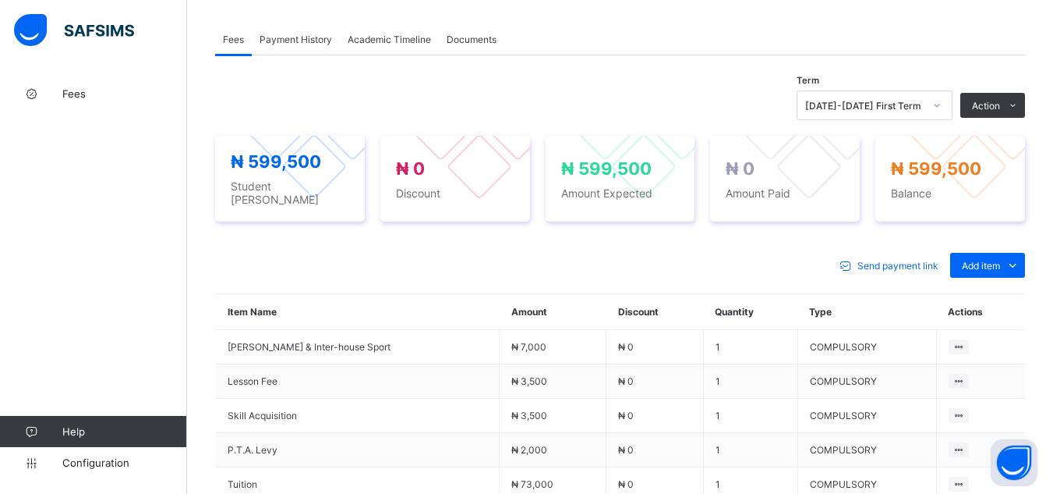
click at [625, 253] on div "Send payment link Add item Optional items Special bill" at bounding box center [620, 265] width 810 height 25
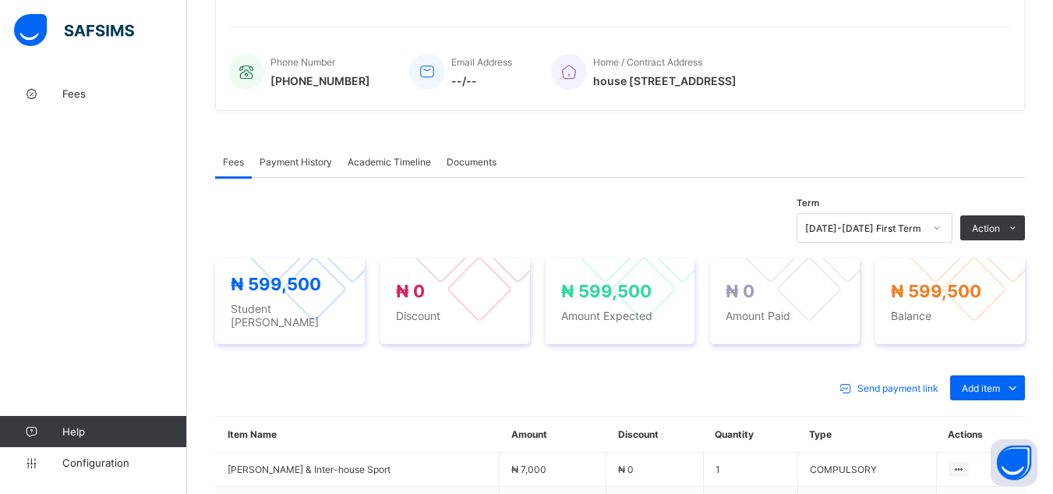
scroll to position [297, 0]
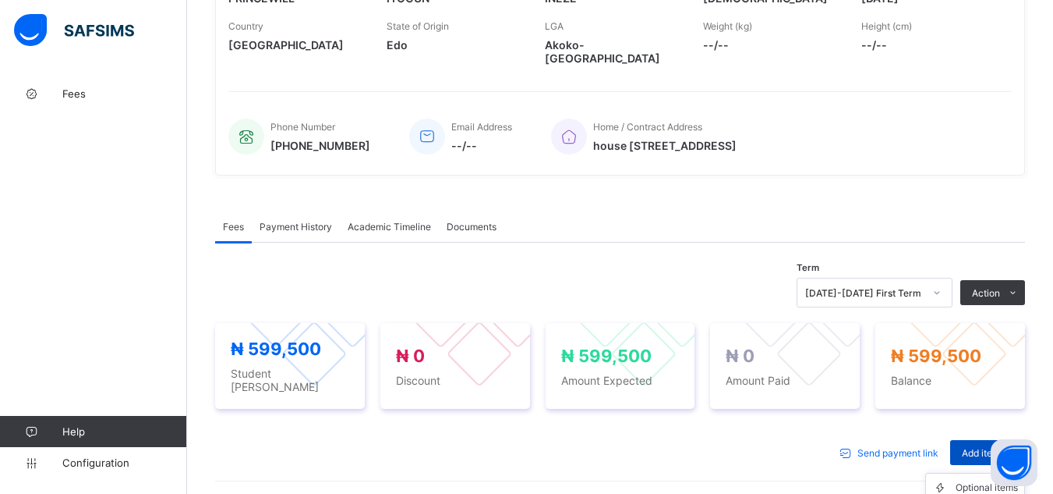
click at [965, 440] on div "Add item" at bounding box center [987, 452] width 75 height 25
click at [956, 480] on icon at bounding box center [944, 488] width 23 height 16
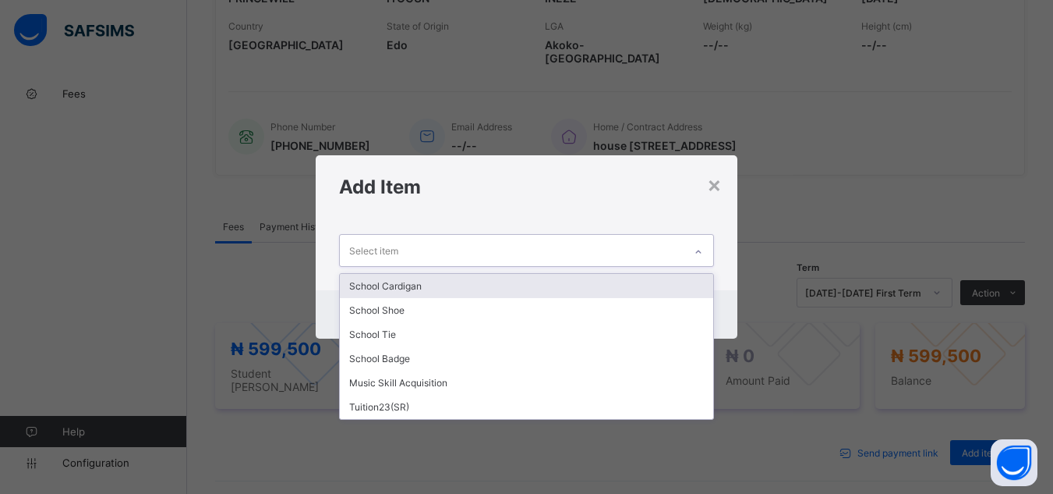
click at [630, 253] on div "Select item" at bounding box center [511, 250] width 343 height 30
click at [624, 288] on div "School Cardigan" at bounding box center [526, 286] width 373 height 24
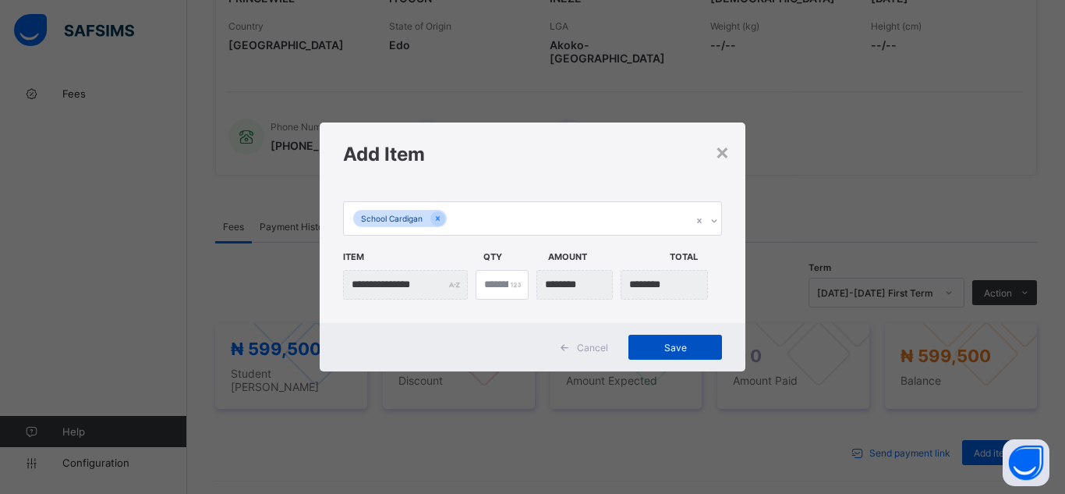
click at [654, 346] on span "Save" at bounding box center [675, 348] width 70 height 12
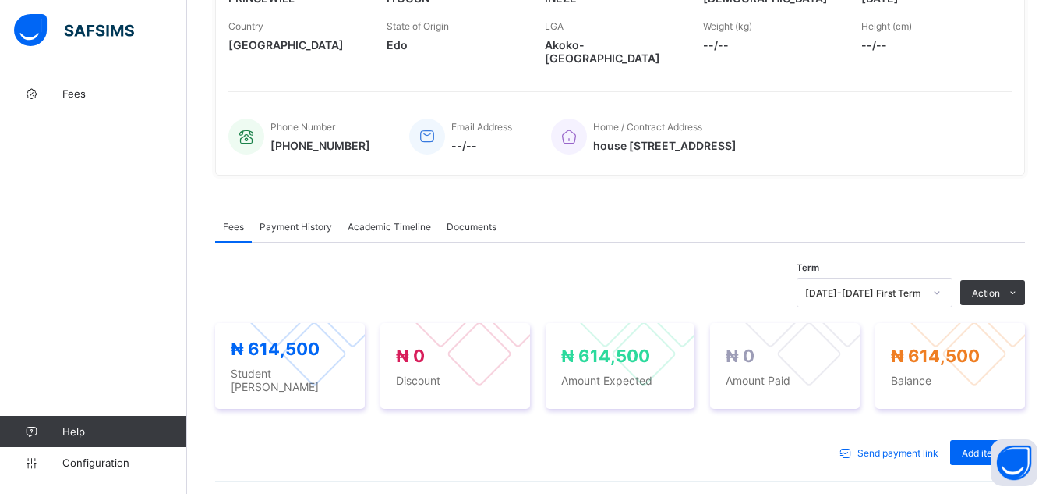
click at [683, 279] on div "Term [DATE]-[DATE] First Term Action Receive Payment Manage Discount Send Email…" at bounding box center [620, 293] width 810 height 30
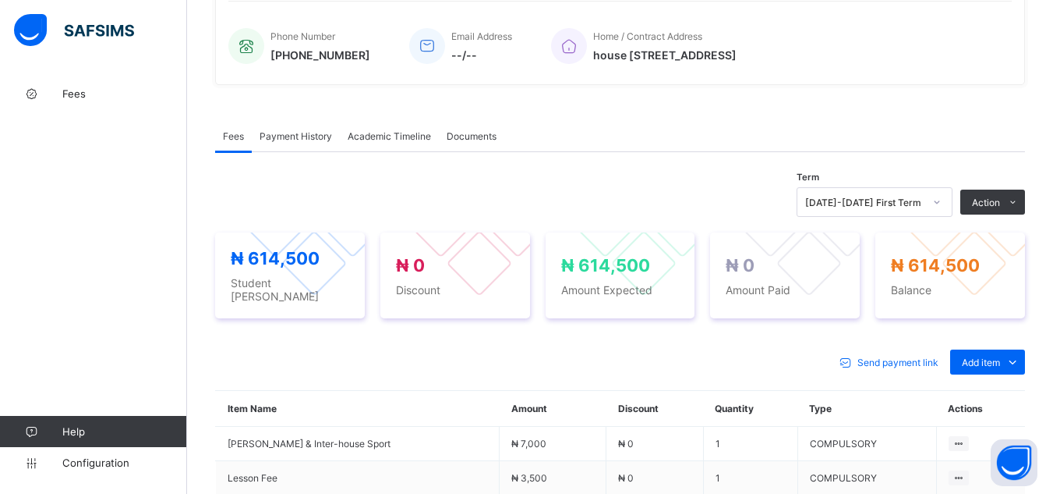
scroll to position [391, 0]
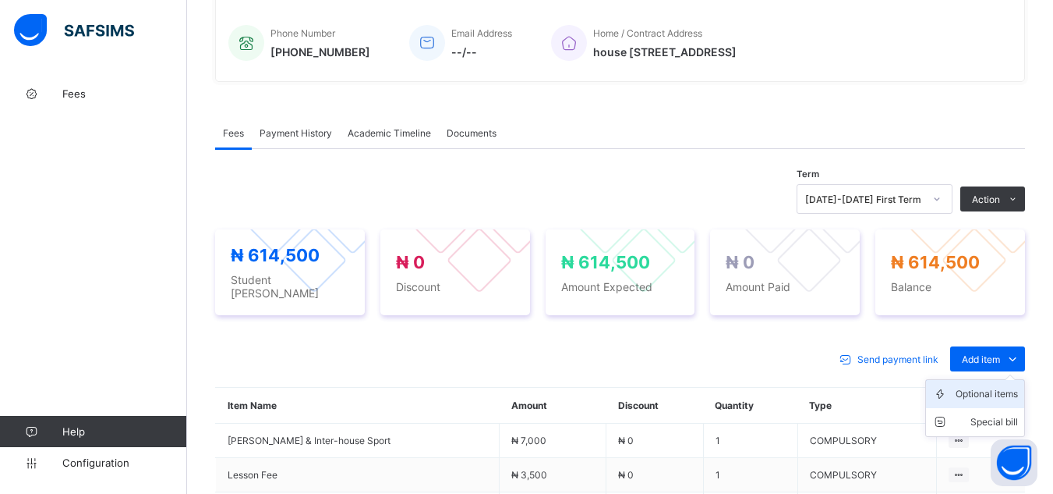
click at [1000, 386] on div "Optional items" at bounding box center [987, 394] width 62 height 16
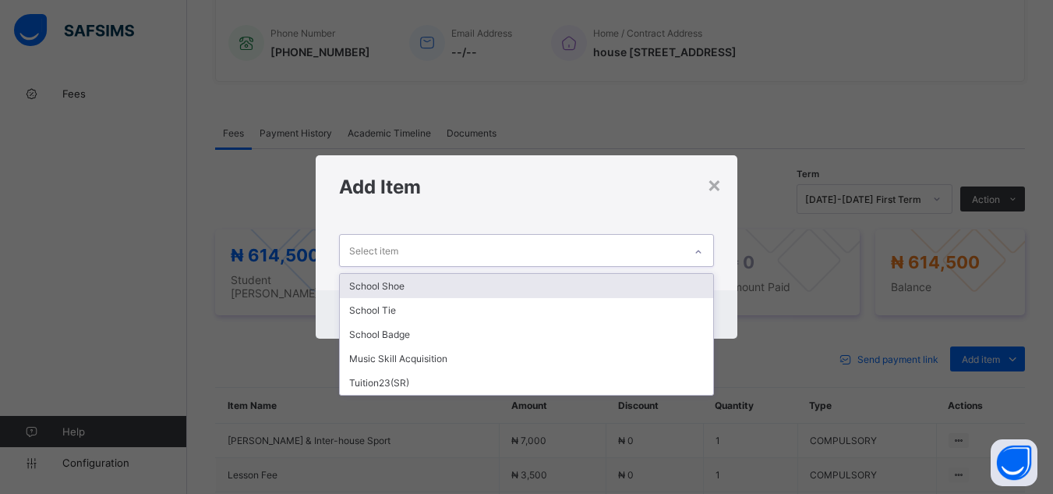
click at [697, 254] on icon at bounding box center [698, 252] width 9 height 16
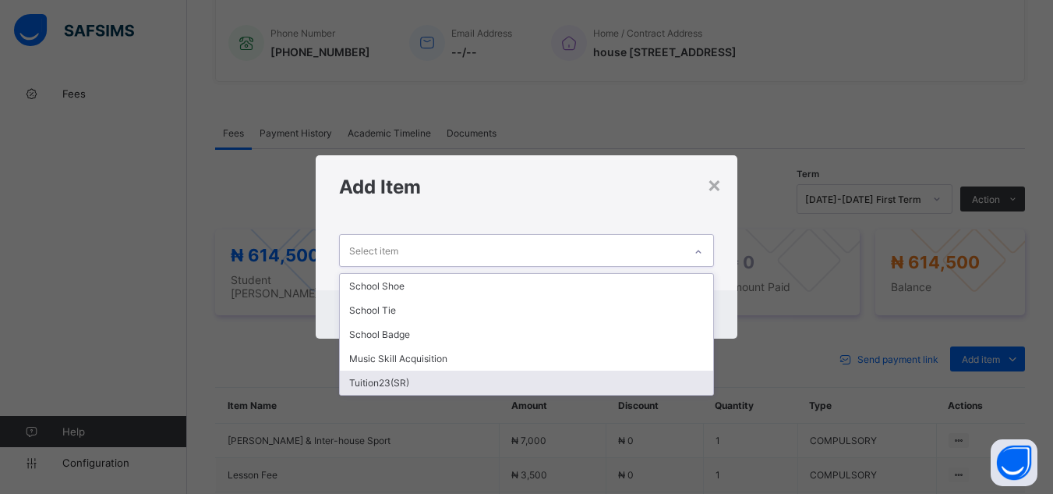
click at [620, 383] on div "Tuition23(SR)" at bounding box center [526, 382] width 373 height 24
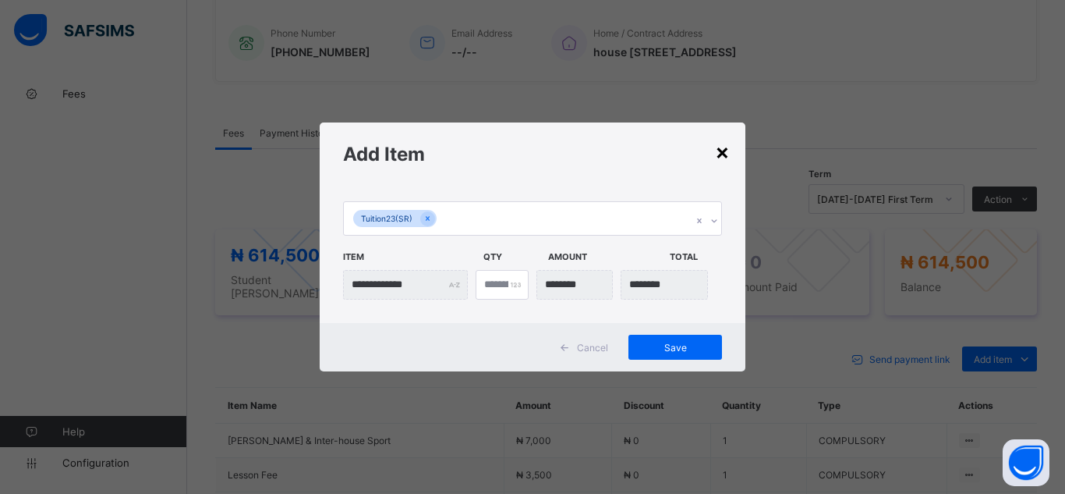
click at [718, 154] on div "×" at bounding box center [722, 151] width 15 height 27
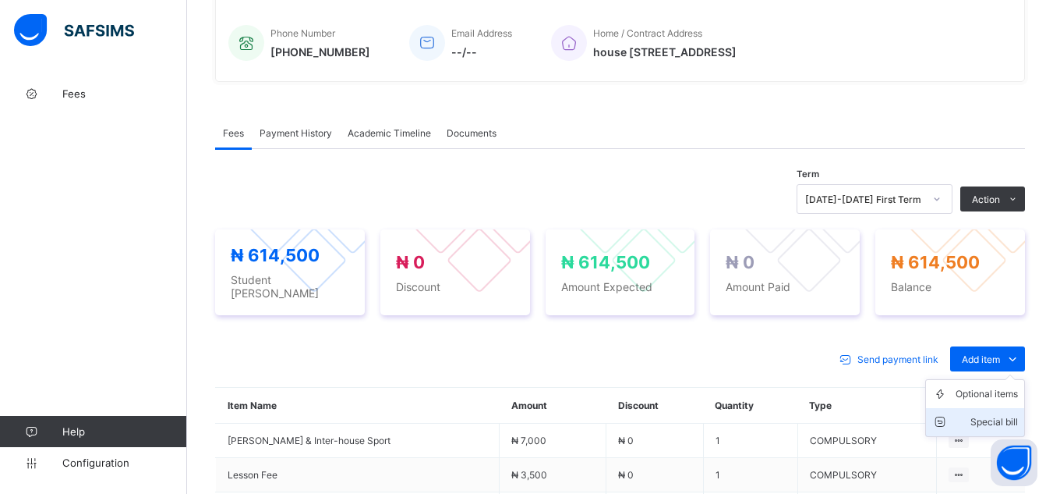
click at [993, 414] on div "Special bill" at bounding box center [987, 422] width 62 height 16
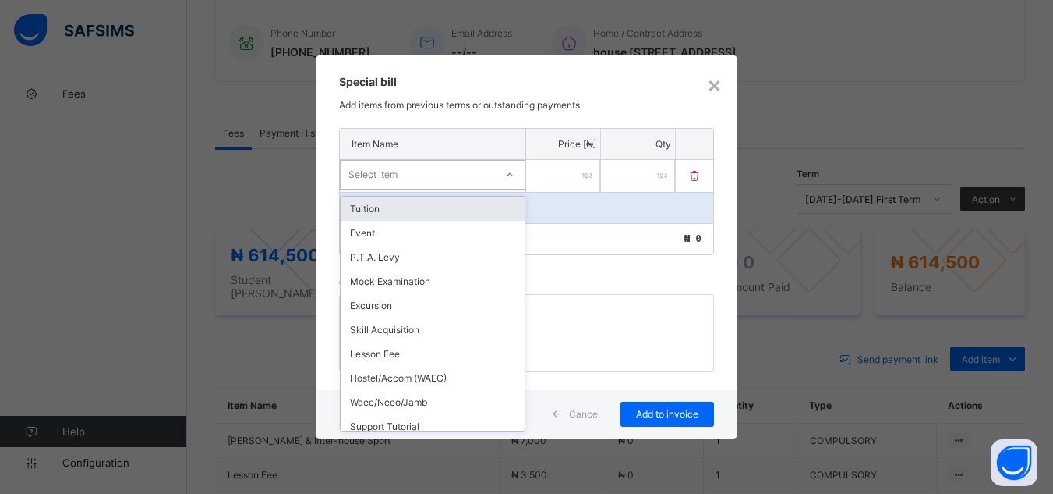
click at [390, 172] on div "Select item" at bounding box center [373, 175] width 49 height 30
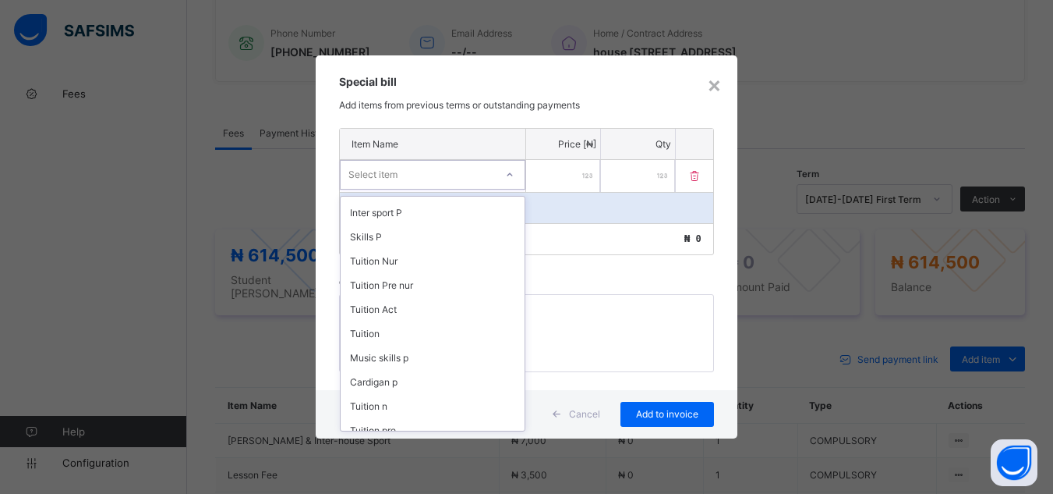
scroll to position [1772, 0]
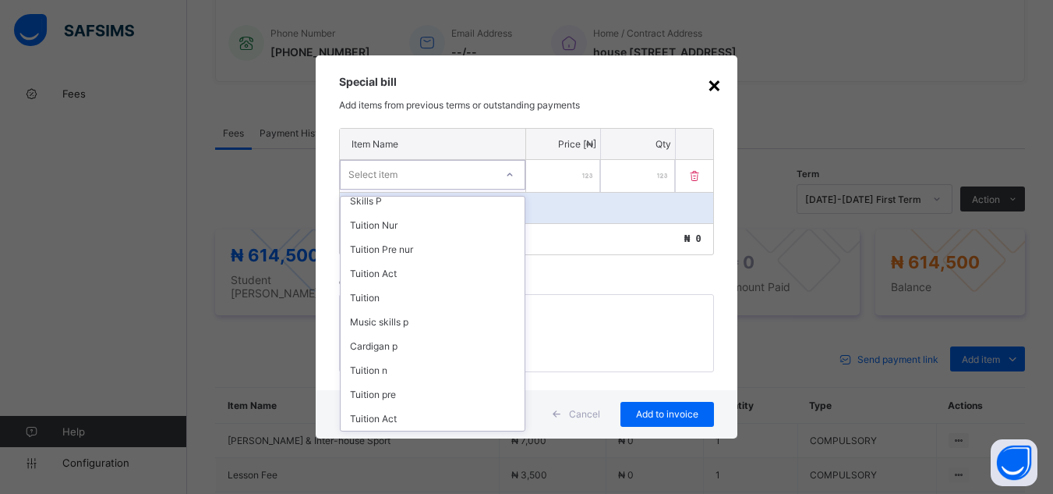
click at [716, 81] on div "×" at bounding box center [714, 84] width 15 height 27
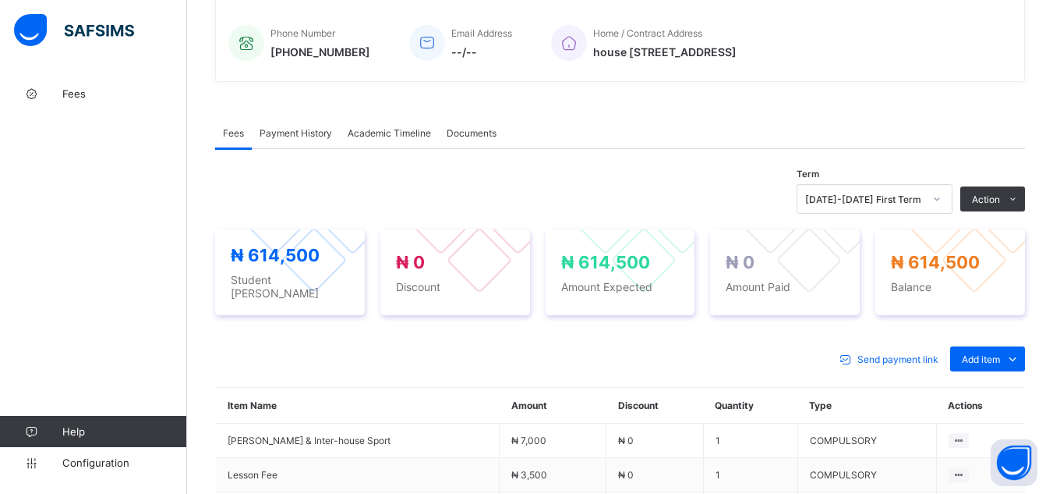
click at [638, 299] on div "₦ 614,500 Student Bill ₦ 0 Discount ₦ 614,500 Amount Expected ₦ 0 Amount Paid ₦…" at bounding box center [620, 272] width 810 height 117
click at [310, 346] on div "Send payment link Add item Optional items Special bill" at bounding box center [620, 358] width 810 height 25
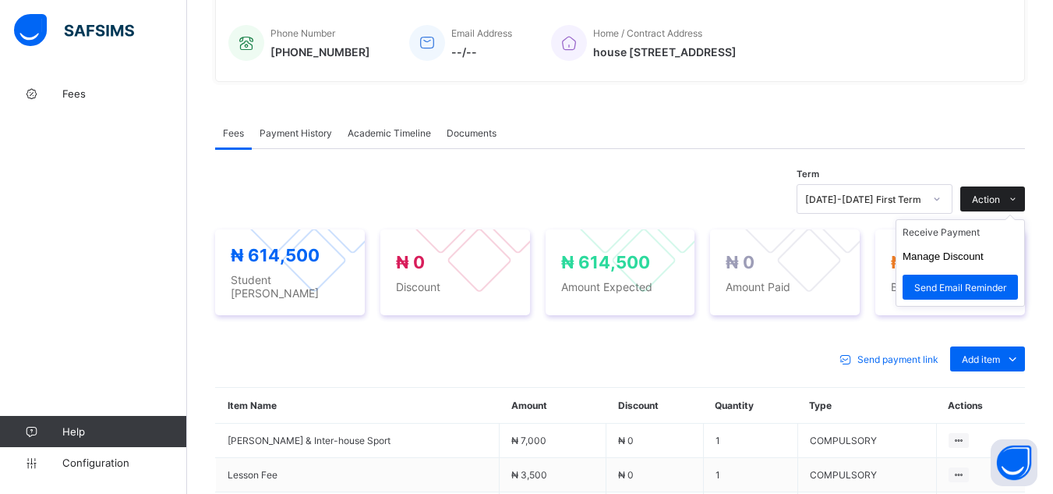
click at [1000, 193] on span "Action" at bounding box center [986, 199] width 28 height 12
click at [972, 221] on li "Receive Payment" at bounding box center [961, 232] width 128 height 24
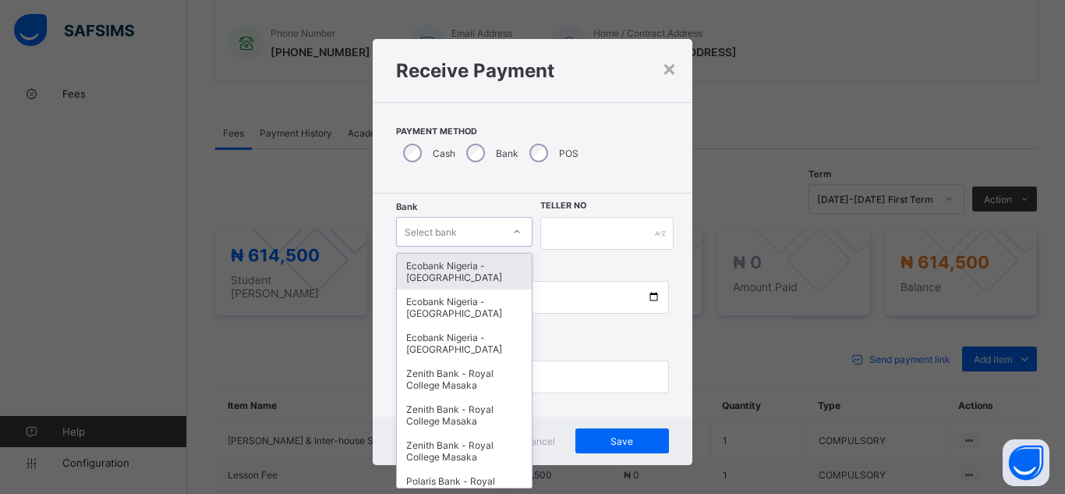
click at [468, 232] on div "Select bank" at bounding box center [449, 232] width 105 height 22
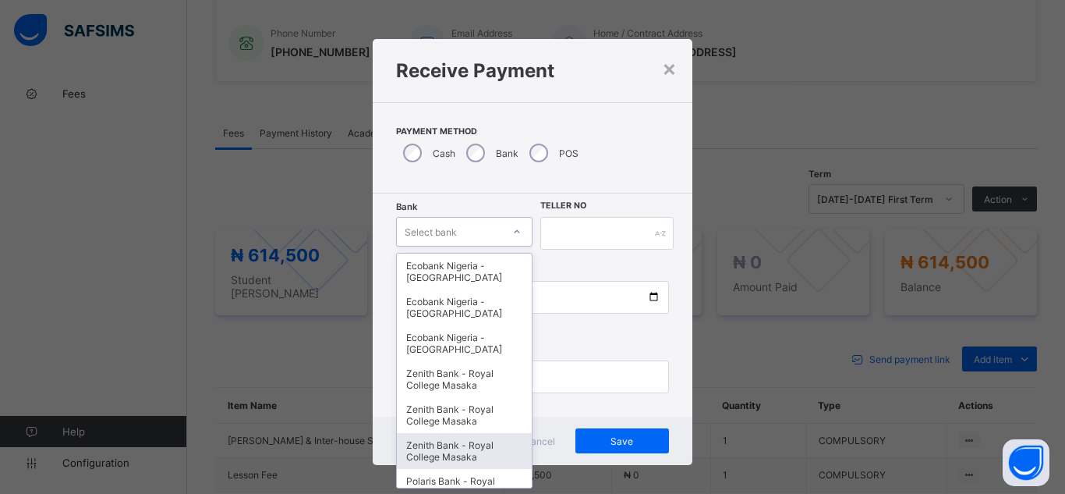
click at [492, 450] on div "Zenith Bank - Royal College Masaka" at bounding box center [464, 451] width 135 height 36
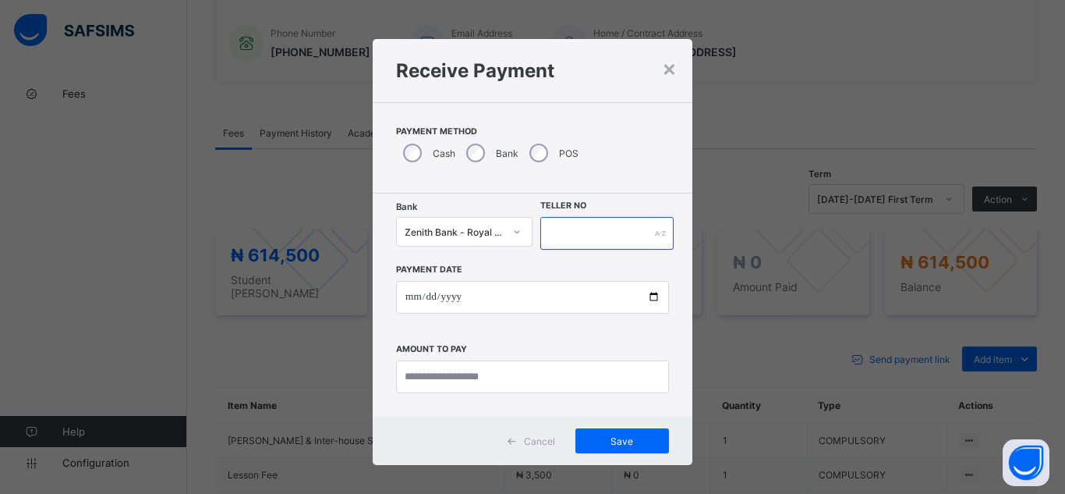
click at [611, 235] on input "text" at bounding box center [606, 233] width 133 height 33
type input "*"
type input "***"
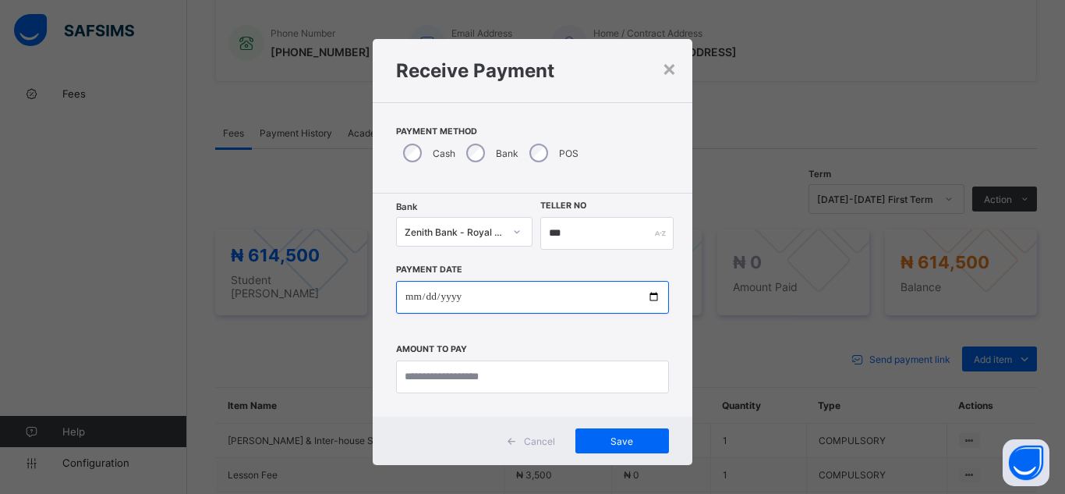
click at [644, 306] on input "date" at bounding box center [532, 297] width 273 height 33
click at [652, 291] on input "date" at bounding box center [532, 297] width 273 height 33
type input "**********"
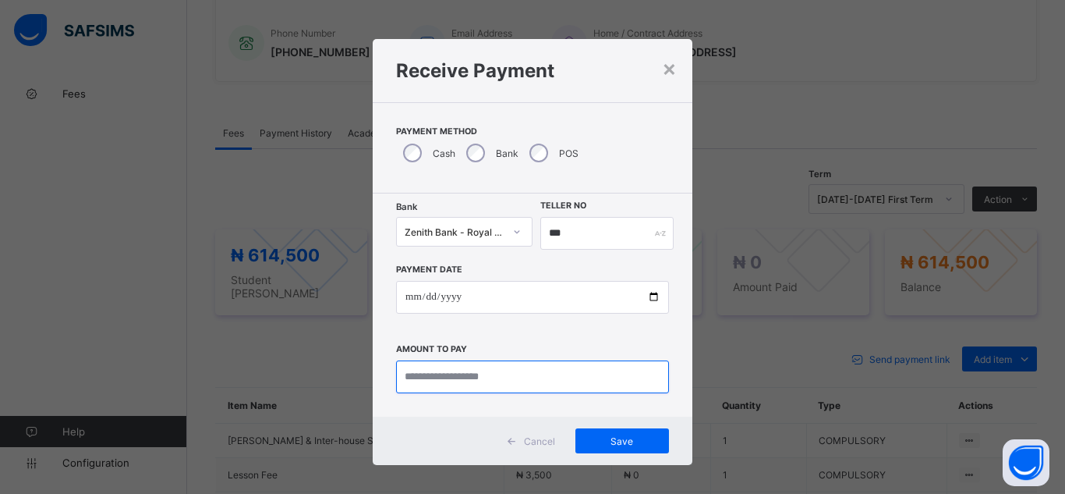
click at [419, 376] on input "currency" at bounding box center [532, 376] width 273 height 33
type input "*********"
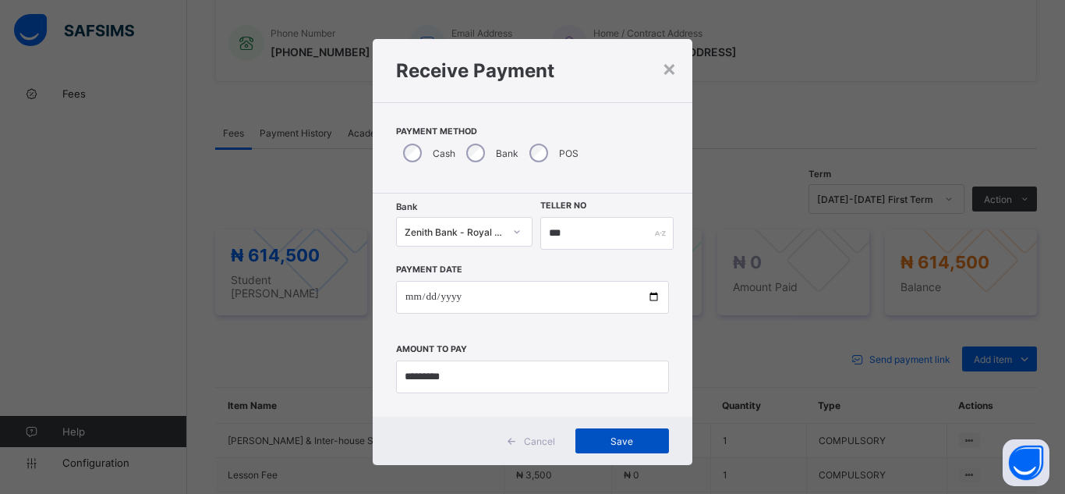
click at [625, 447] on div "Save" at bounding box center [622, 440] width 94 height 25
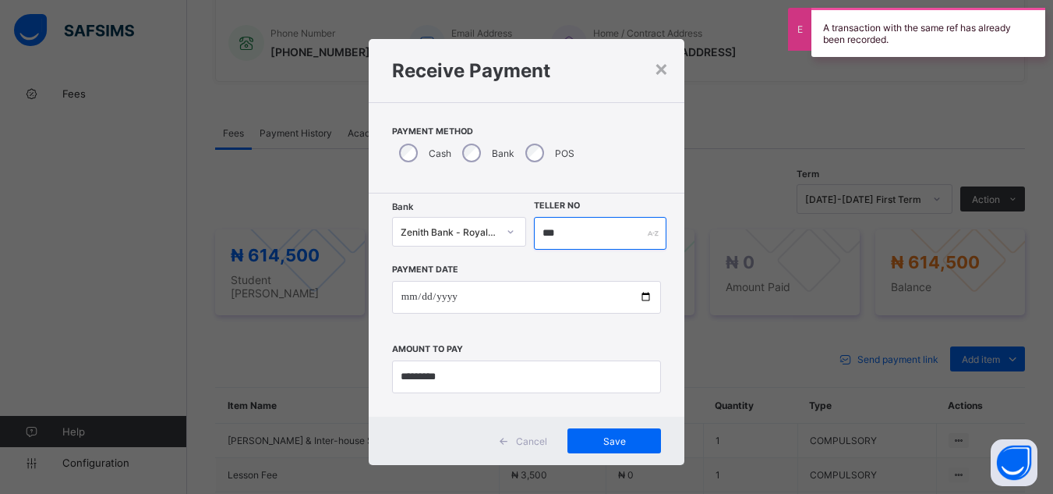
click at [566, 230] on input "***" at bounding box center [600, 233] width 132 height 33
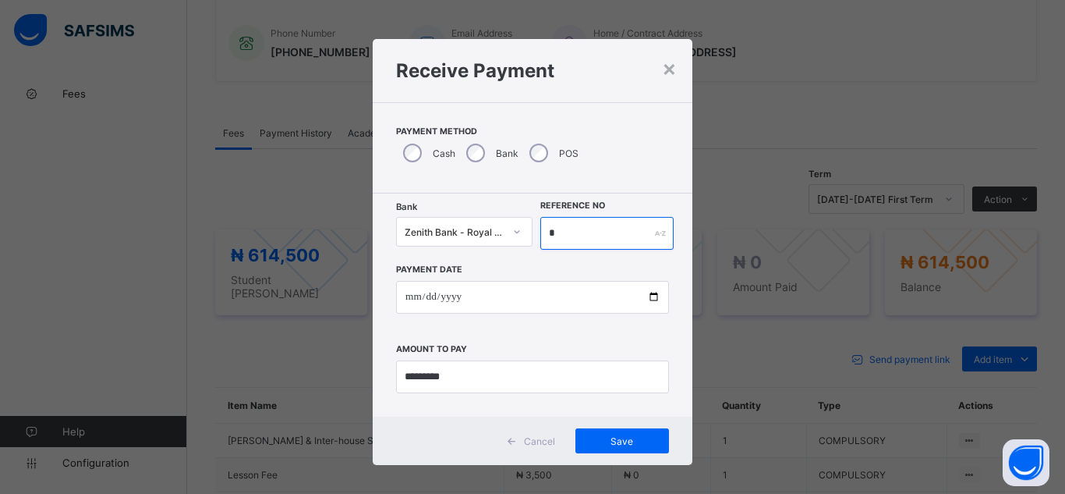
click at [550, 235] on input "text" at bounding box center [606, 233] width 133 height 33
type input "**********"
click at [628, 442] on span "Save" at bounding box center [622, 441] width 70 height 12
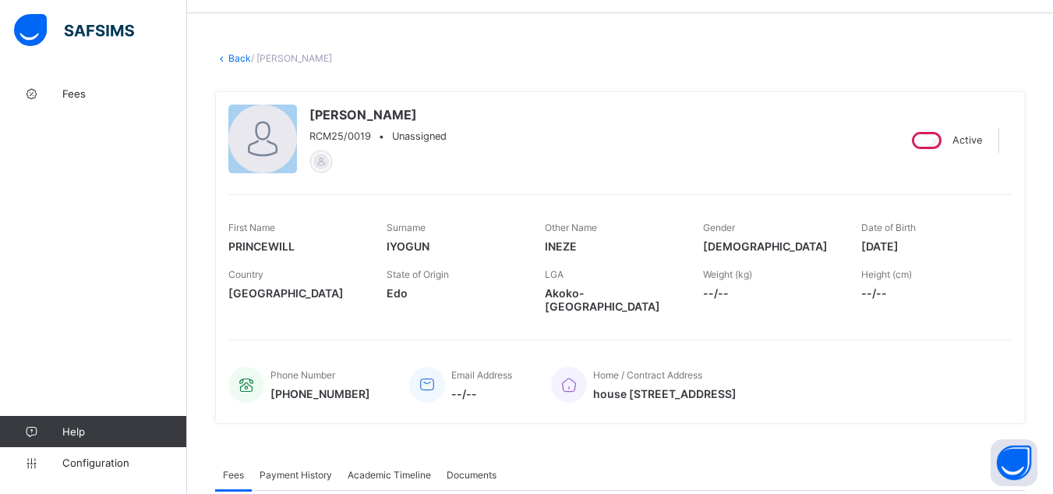
scroll to position [16, 0]
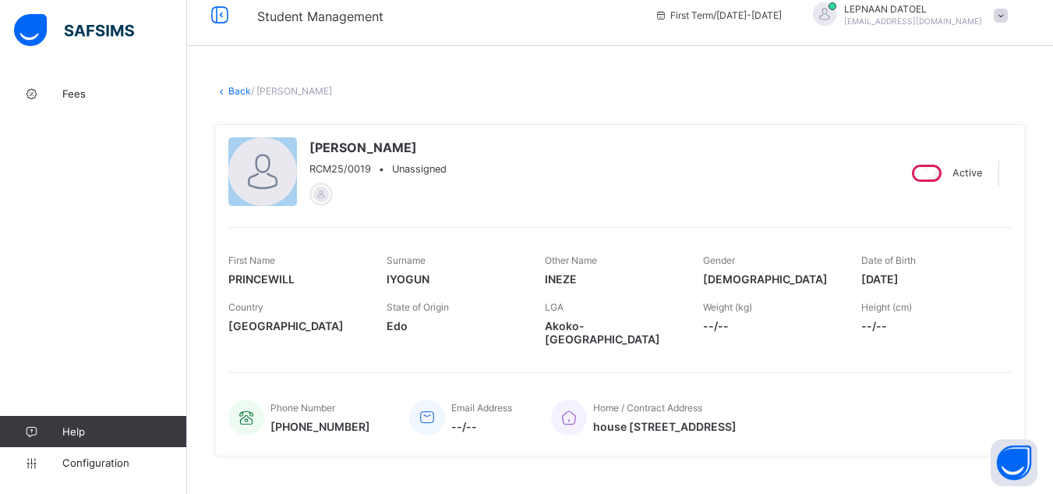
click at [239, 93] on link "Back" at bounding box center [239, 91] width 23 height 12
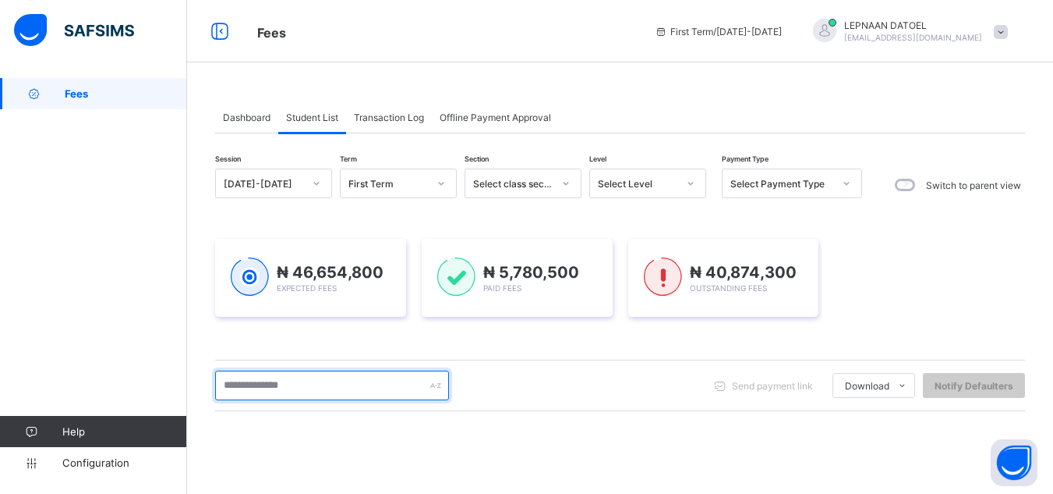
click at [257, 382] on input "text" at bounding box center [332, 385] width 234 height 30
click at [258, 382] on input "text" at bounding box center [332, 385] width 234 height 30
type input "*********"
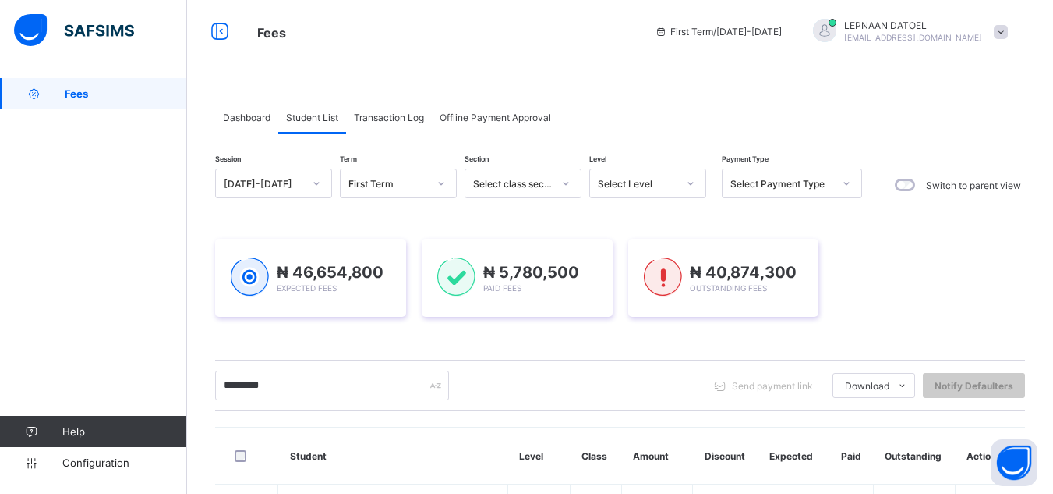
click at [493, 403] on div "********* Send payment link Download Students Payment Students Payment Status S…" at bounding box center [620, 384] width 810 height 51
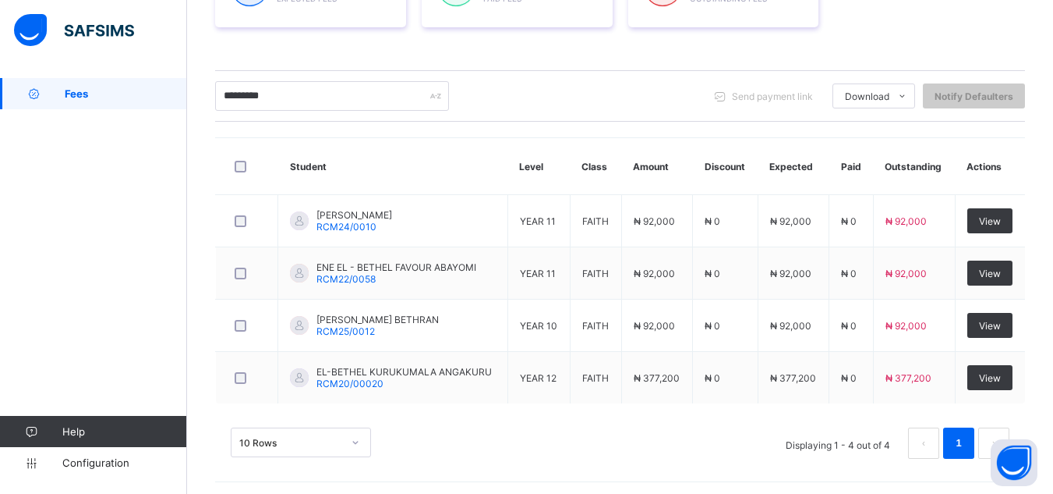
scroll to position [293, 0]
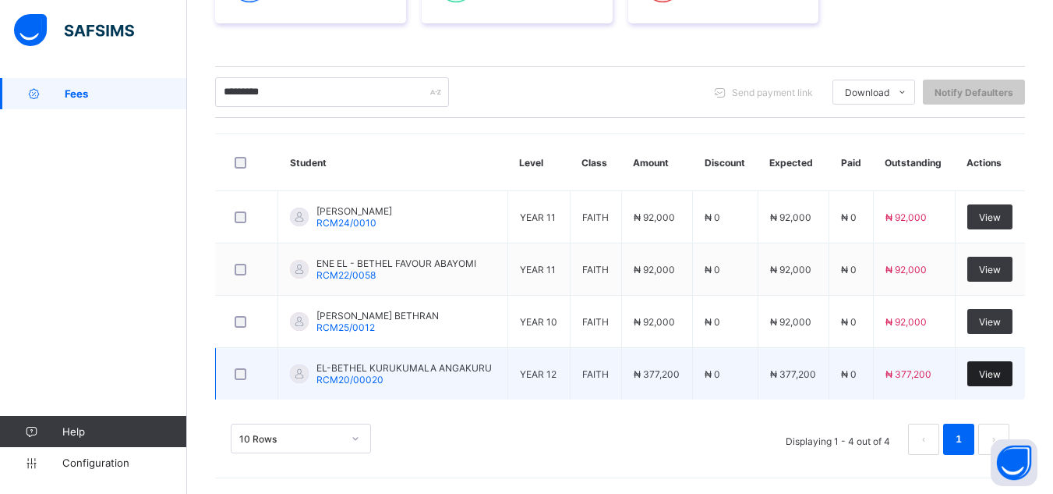
click at [994, 370] on span "View" at bounding box center [990, 374] width 22 height 12
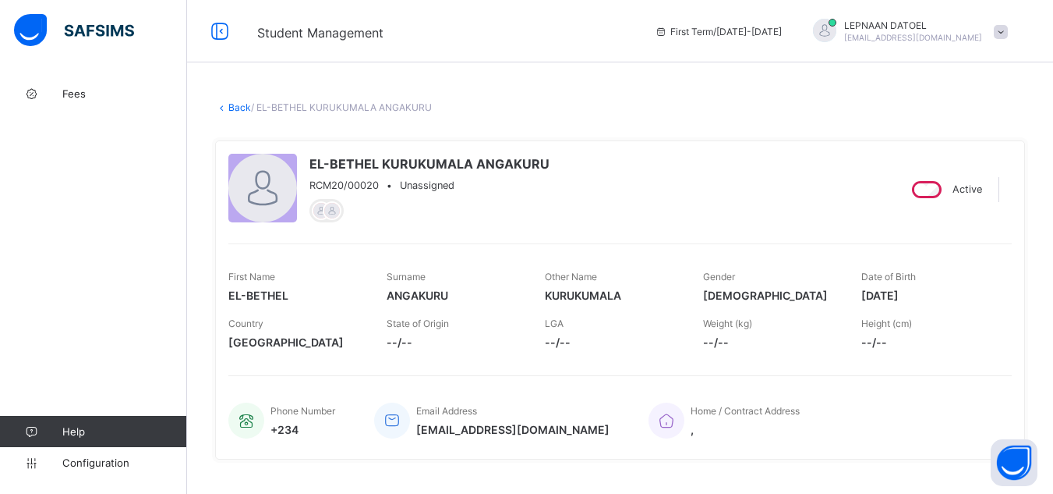
scroll to position [431, 0]
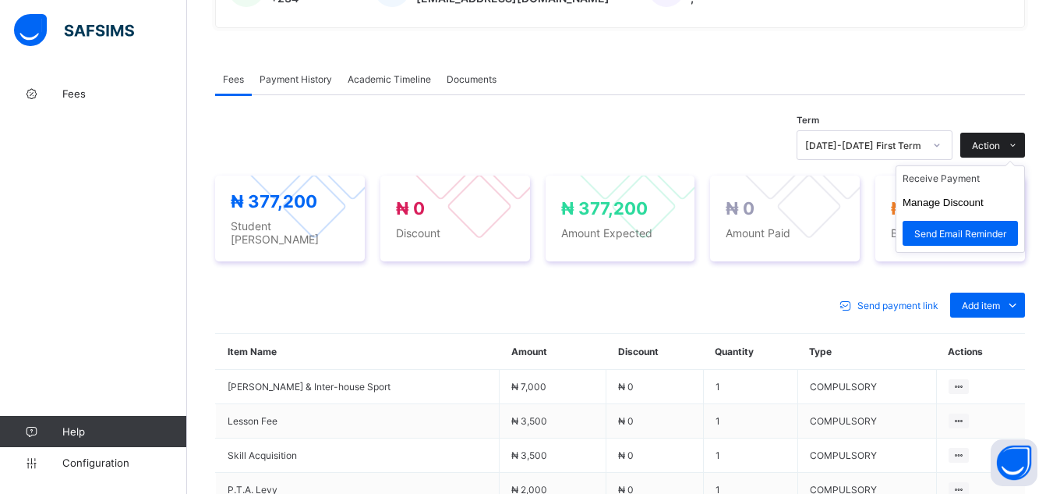
click at [1018, 137] on span at bounding box center [1012, 145] width 25 height 25
click at [994, 180] on li "Receive Payment" at bounding box center [961, 178] width 128 height 24
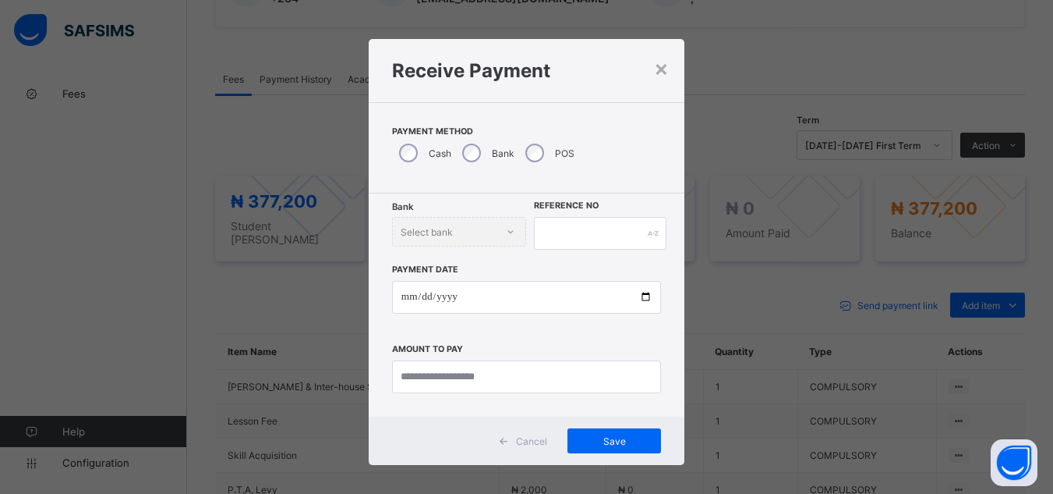
click at [410, 228] on div "Bank Select bank" at bounding box center [459, 232] width 135 height 30
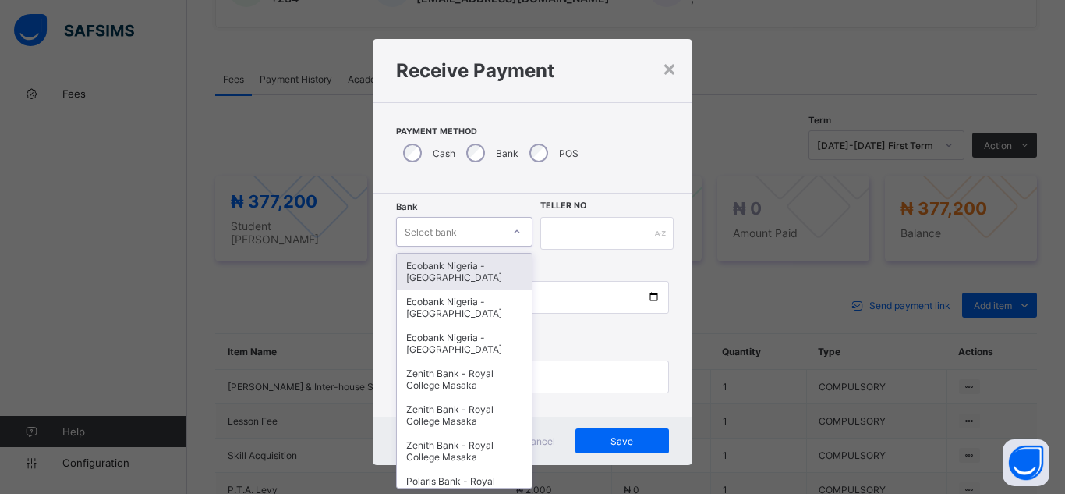
click at [419, 233] on div "Select bank" at bounding box center [431, 232] width 52 height 30
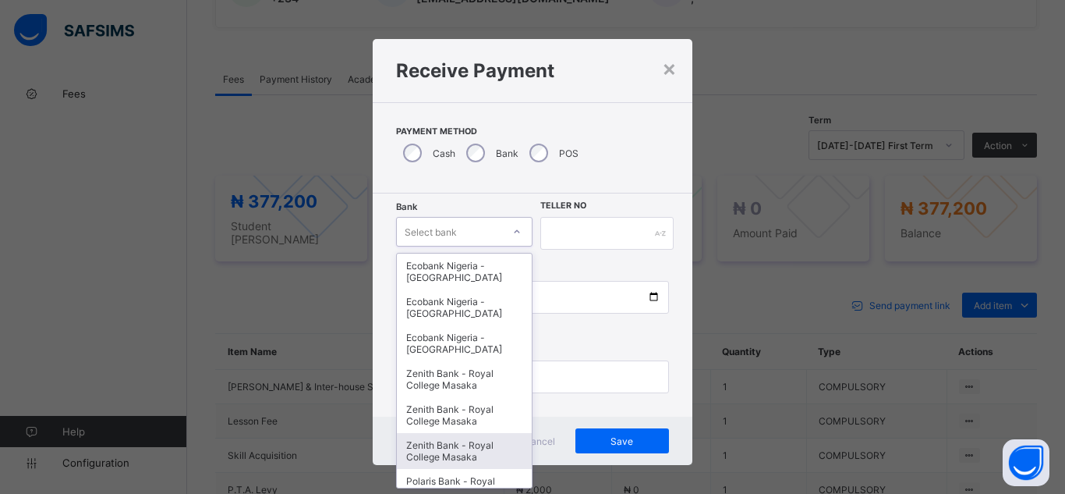
click at [437, 445] on div "Zenith Bank - Royal College Masaka" at bounding box center [464, 451] width 135 height 36
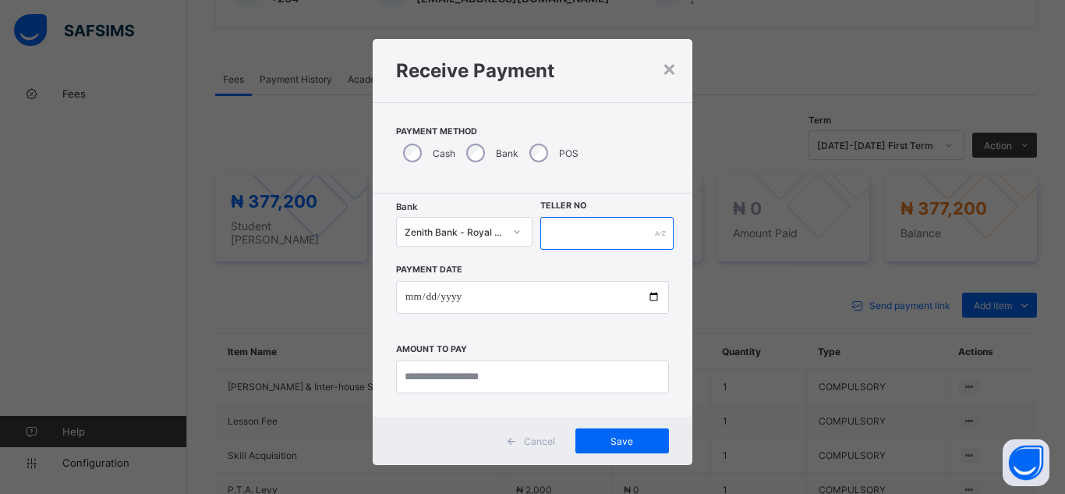
click at [579, 239] on input "text" at bounding box center [606, 233] width 133 height 33
type input "**********"
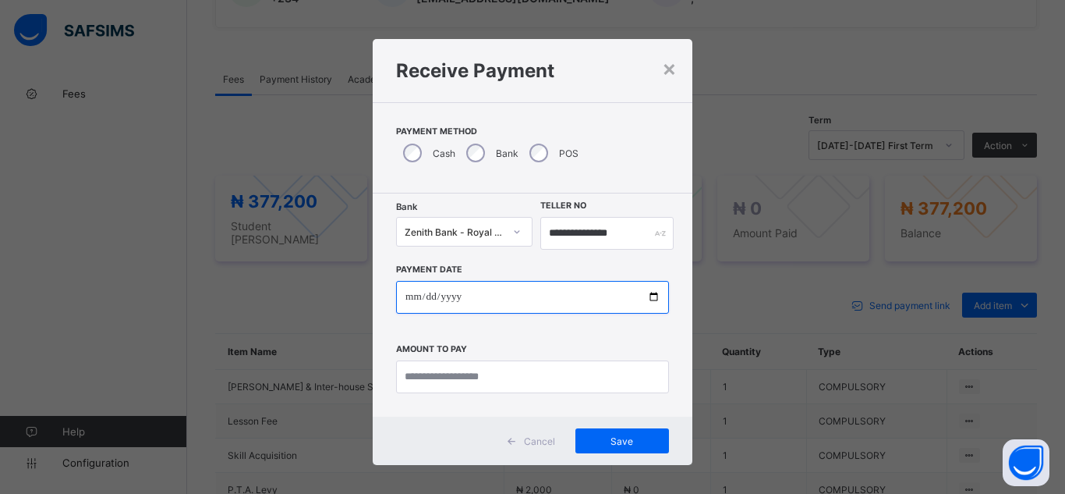
click at [647, 298] on input "date" at bounding box center [532, 297] width 273 height 33
type input "**********"
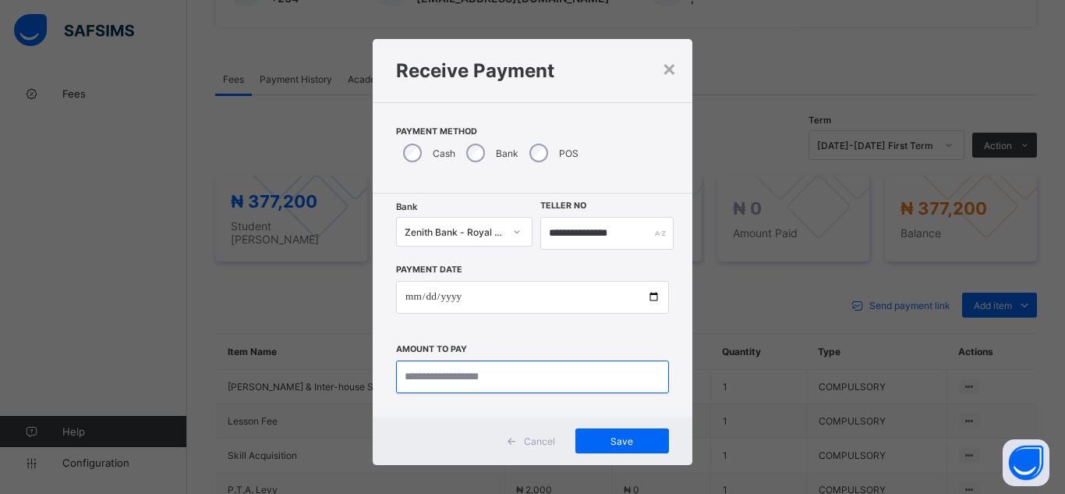
click at [445, 373] on input "currency" at bounding box center [532, 376] width 273 height 33
type input "*********"
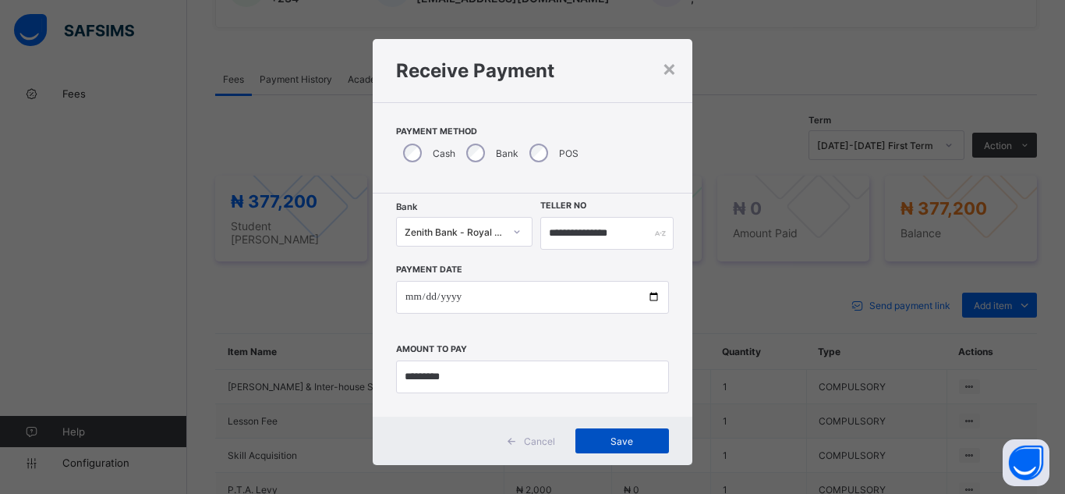
click at [625, 448] on div "Save" at bounding box center [622, 440] width 94 height 25
